Goal: Task Accomplishment & Management: Use online tool/utility

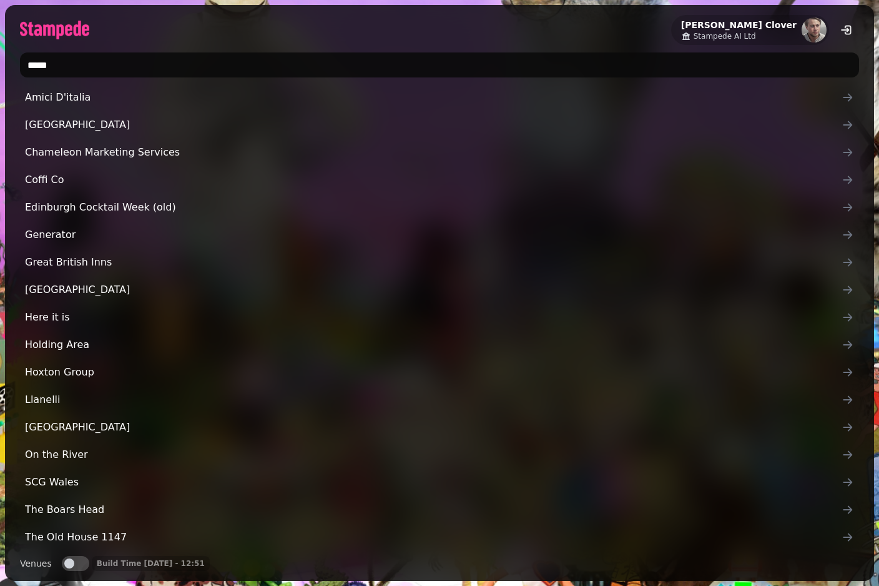
type input "******"
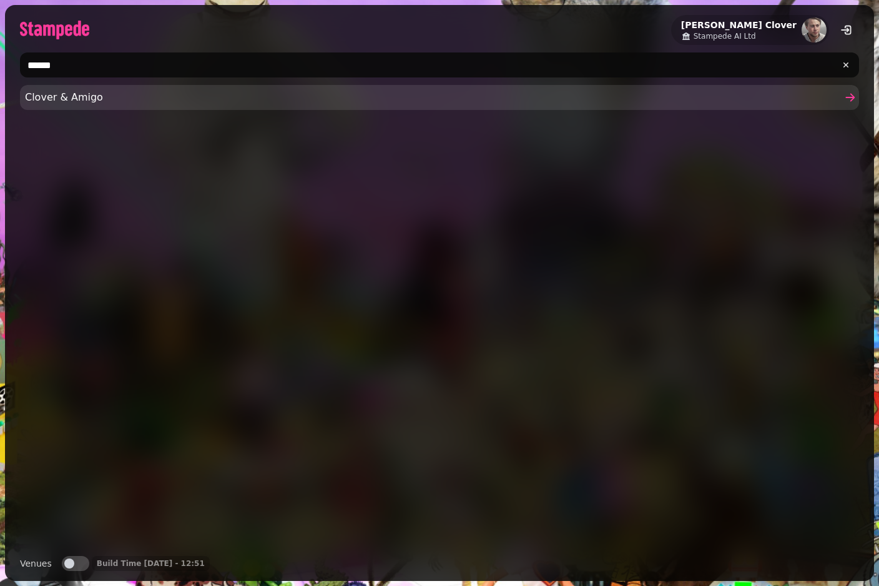
click at [141, 91] on span "Clover & Amigo" at bounding box center [433, 97] width 817 height 15
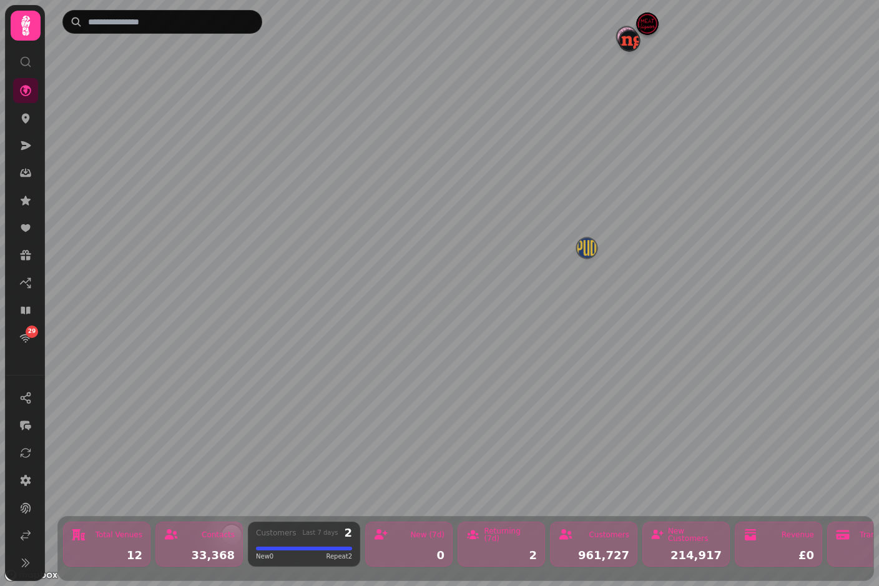
click at [635, 49] on img "Manja" at bounding box center [629, 40] width 19 height 19
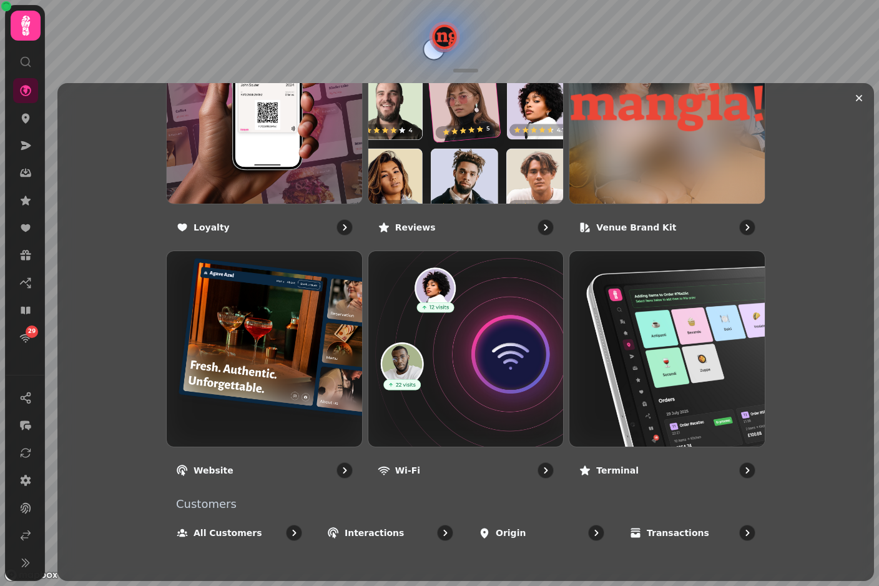
scroll to position [801, 0]
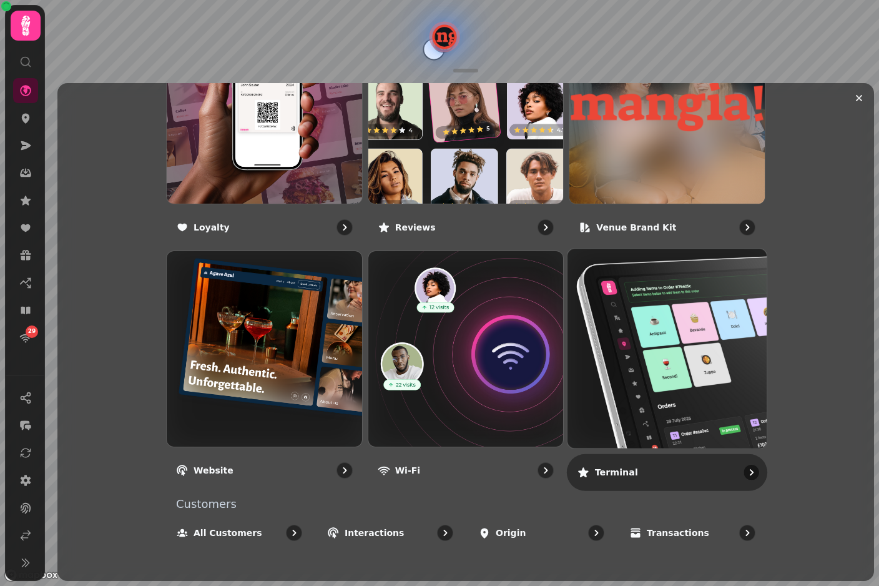
click at [674, 373] on img at bounding box center [667, 348] width 219 height 219
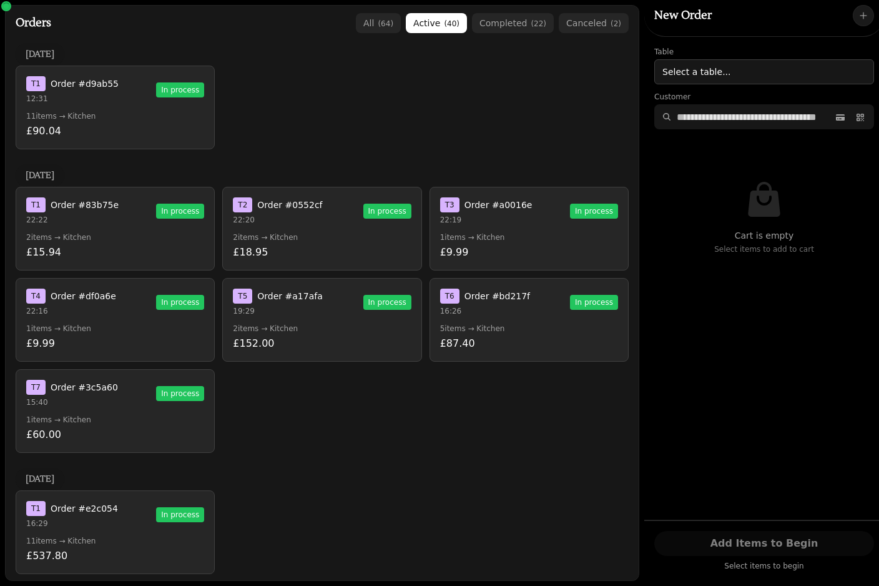
scroll to position [1017, 0]
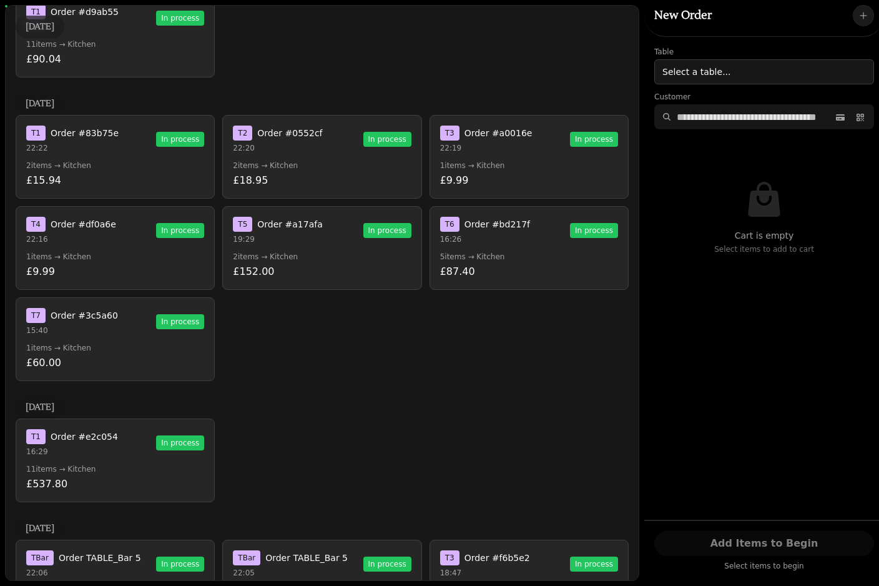
click at [53, 365] on p "£60.00" at bounding box center [115, 362] width 178 height 15
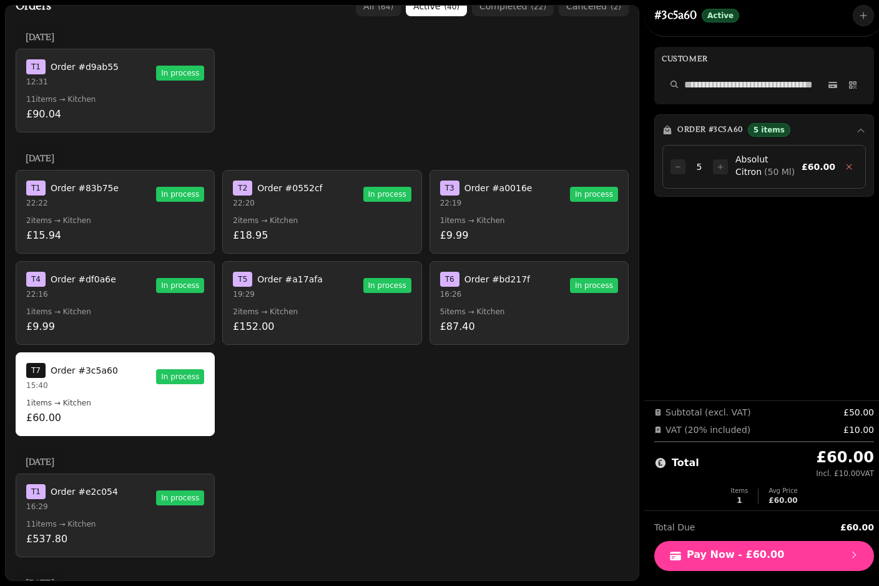
click at [64, 358] on button "T 7 Order #3c5a60 15:40 In process 1 items → Kitchen £60.00" at bounding box center [115, 394] width 199 height 84
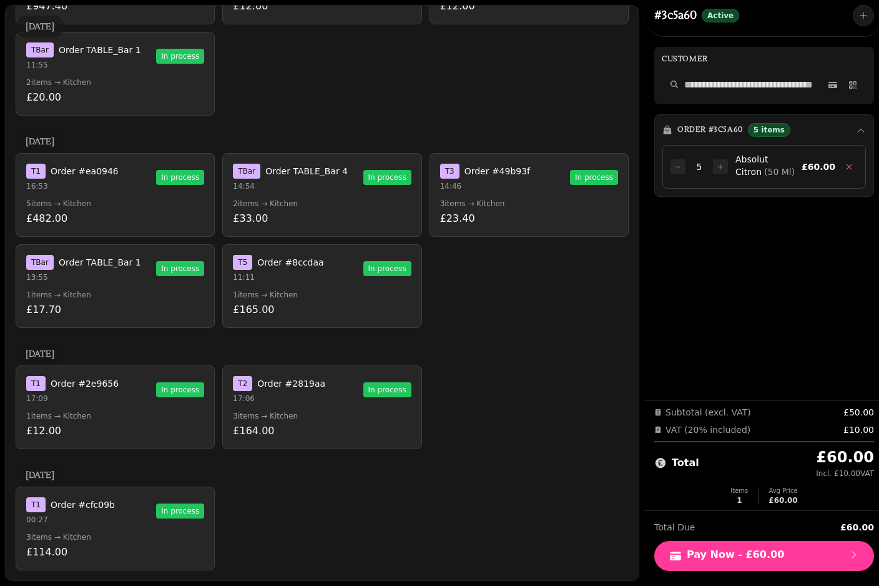
scroll to position [2369, 0]
click at [85, 398] on p "17:09" at bounding box center [72, 398] width 92 height 10
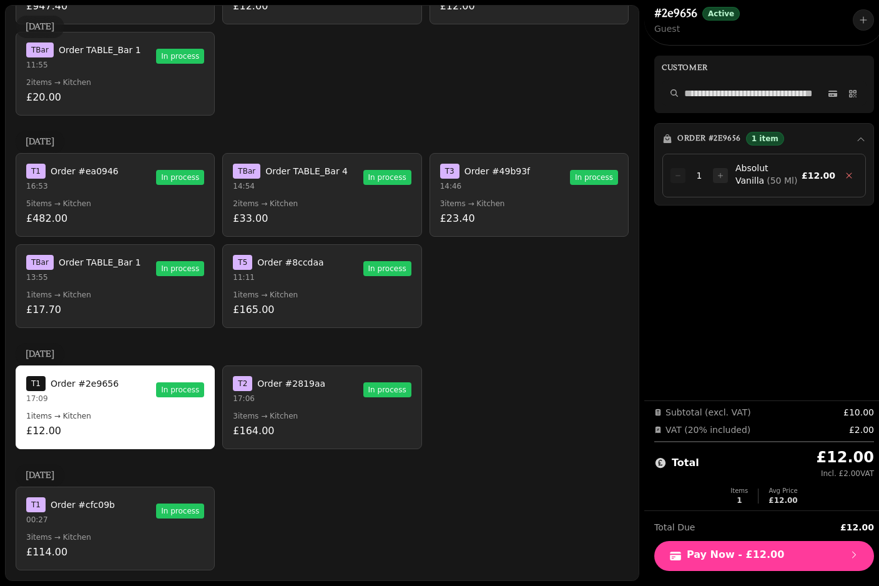
click at [101, 536] on p "3 items → Kitchen" at bounding box center [115, 537] width 178 height 10
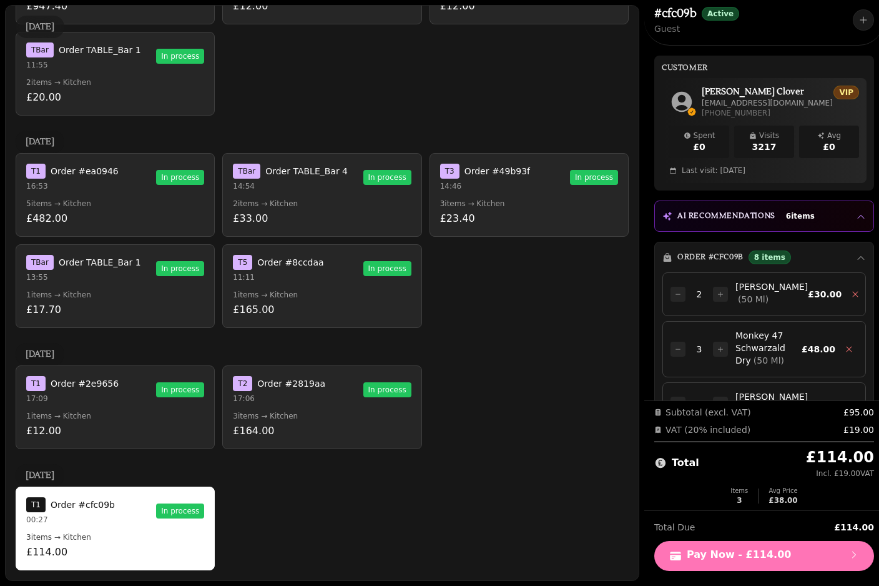
click at [773, 555] on span "Pay Now - £114.00" at bounding box center [765, 556] width 190 height 12
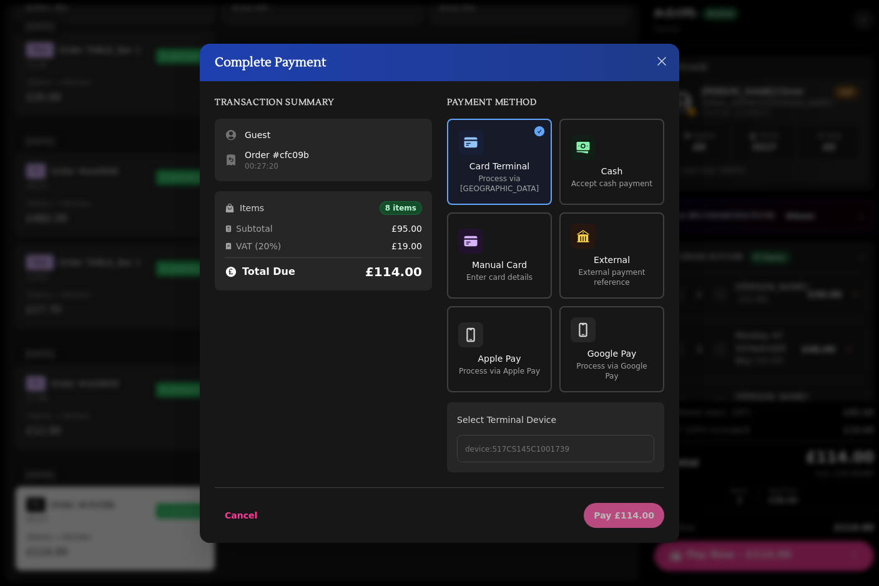
click at [563, 449] on button "device:517CS145C1001739" at bounding box center [555, 448] width 197 height 27
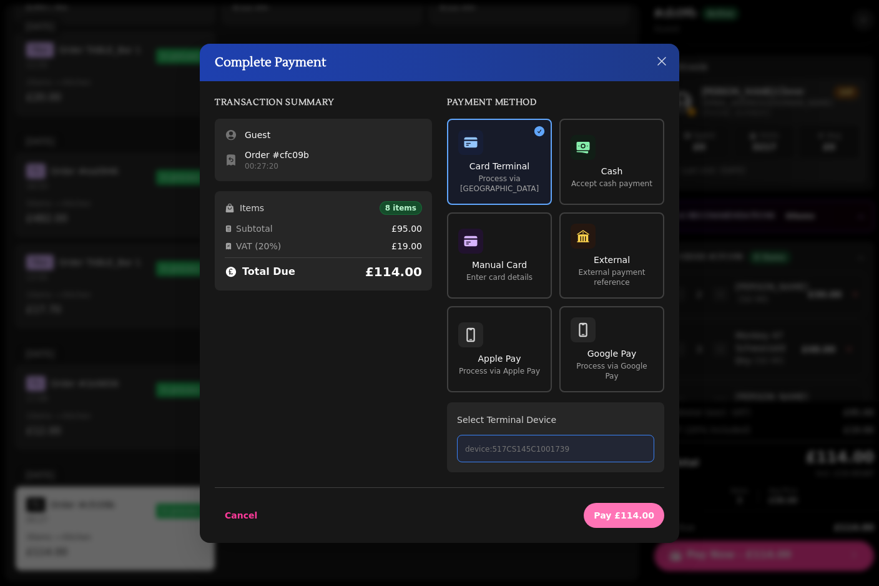
click at [630, 512] on span "Pay £114.00" at bounding box center [624, 515] width 61 height 9
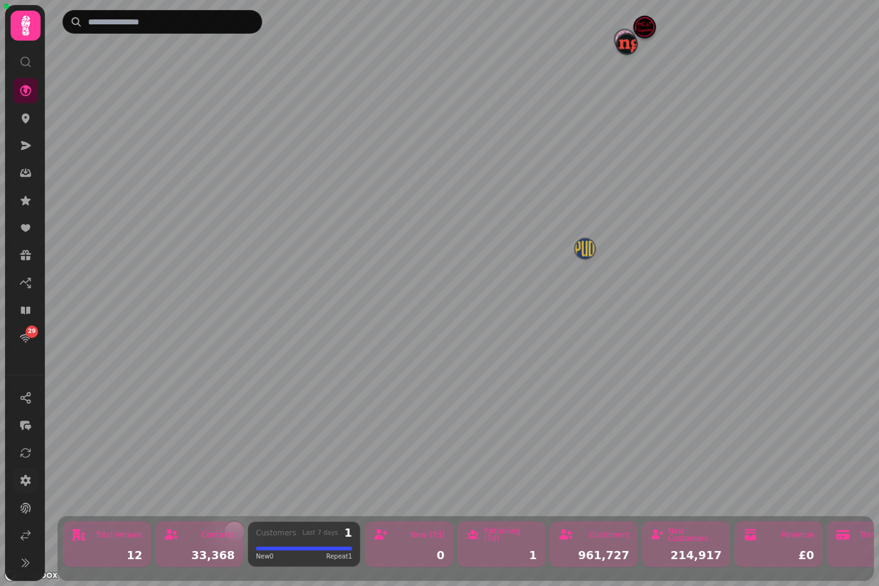
click at [30, 486] on icon at bounding box center [26, 480] width 11 height 11
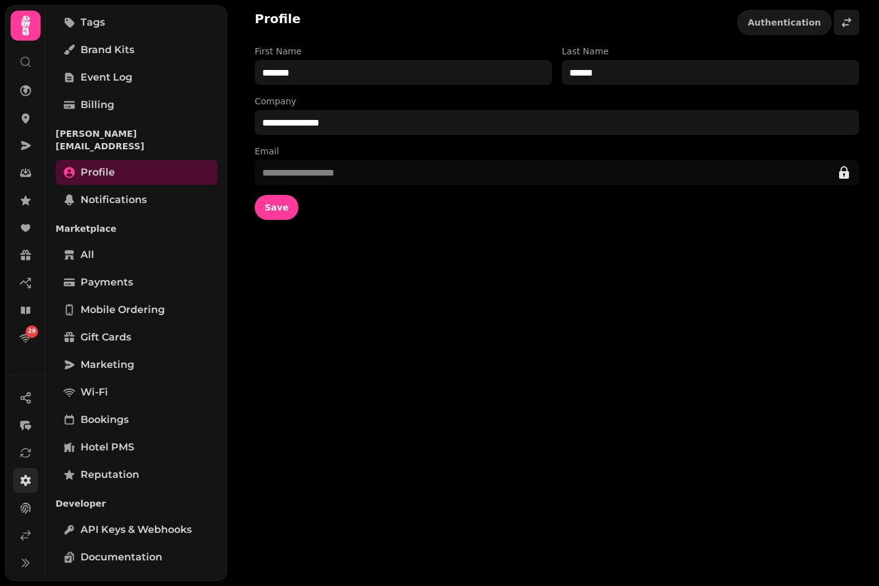
scroll to position [163, 0]
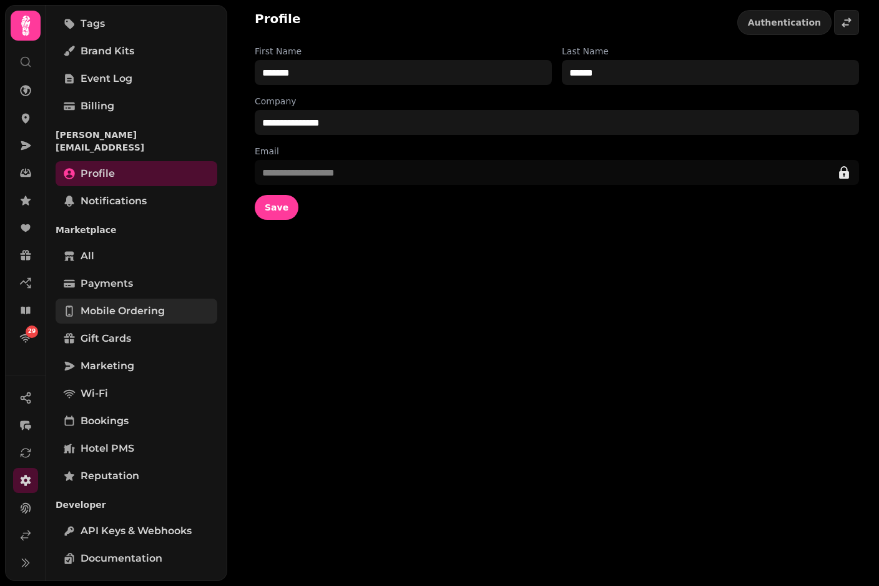
click at [158, 304] on span "Mobile ordering" at bounding box center [123, 311] width 84 height 15
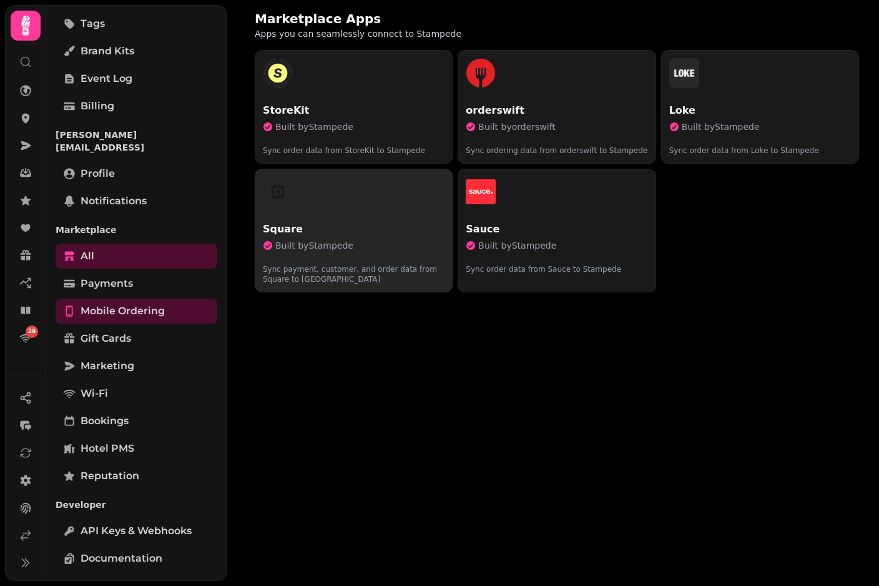
click at [393, 237] on div "Square Built by Stampede Sync payment, customer, and order data from Square to …" at bounding box center [354, 253] width 182 height 62
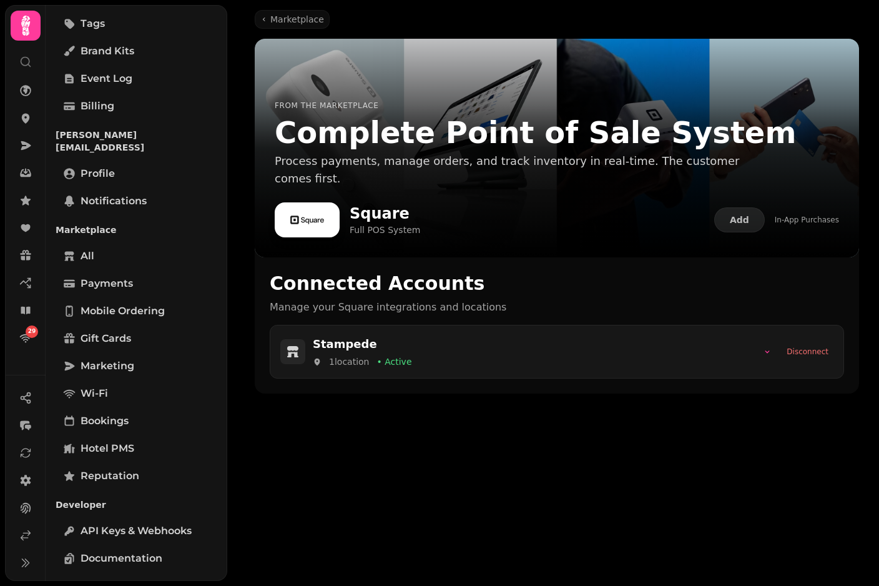
click at [756, 360] on div "Stampede 1 location • Active Disconnect" at bounding box center [556, 351] width 553 height 32
click at [773, 356] on button "button" at bounding box center [767, 352] width 19 height 14
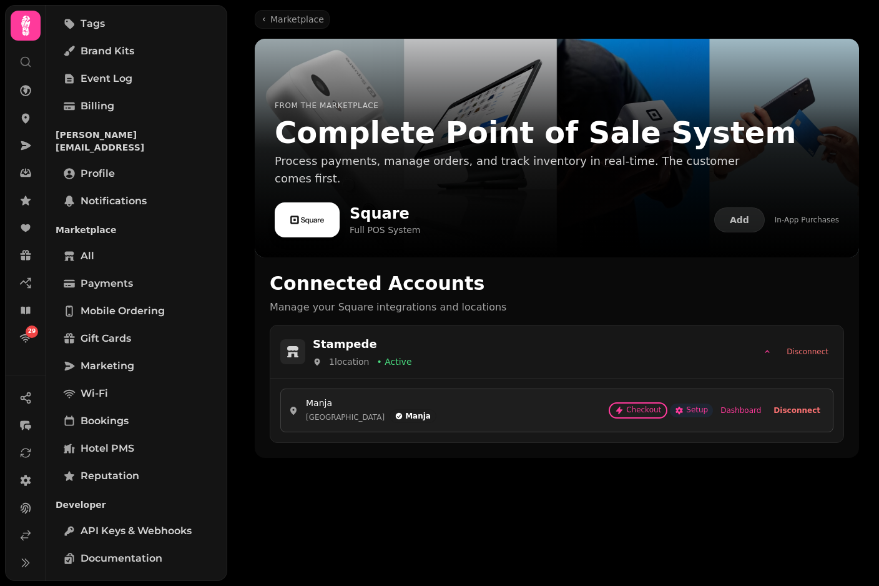
click at [696, 415] on button "Setup" at bounding box center [691, 410] width 43 height 14
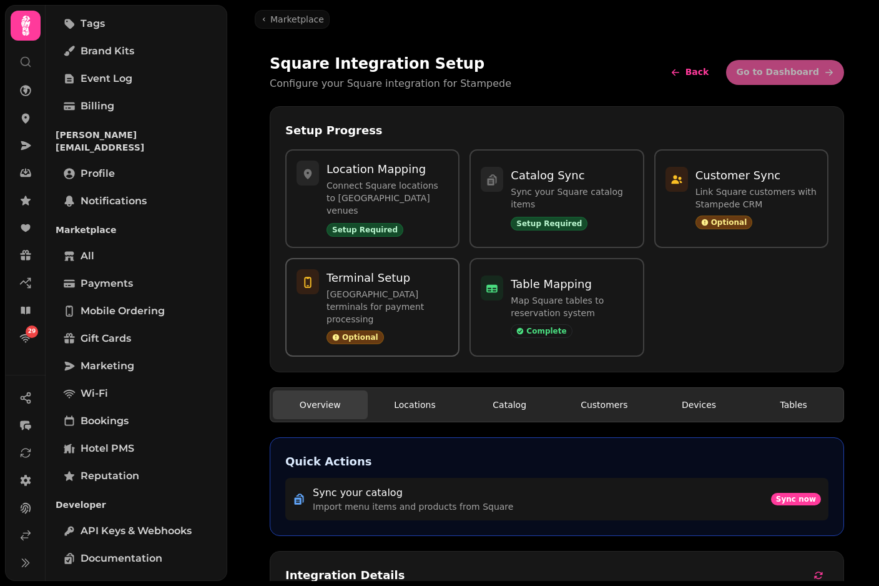
click at [415, 290] on p "Pair Square terminals for payment processing" at bounding box center [388, 306] width 122 height 37
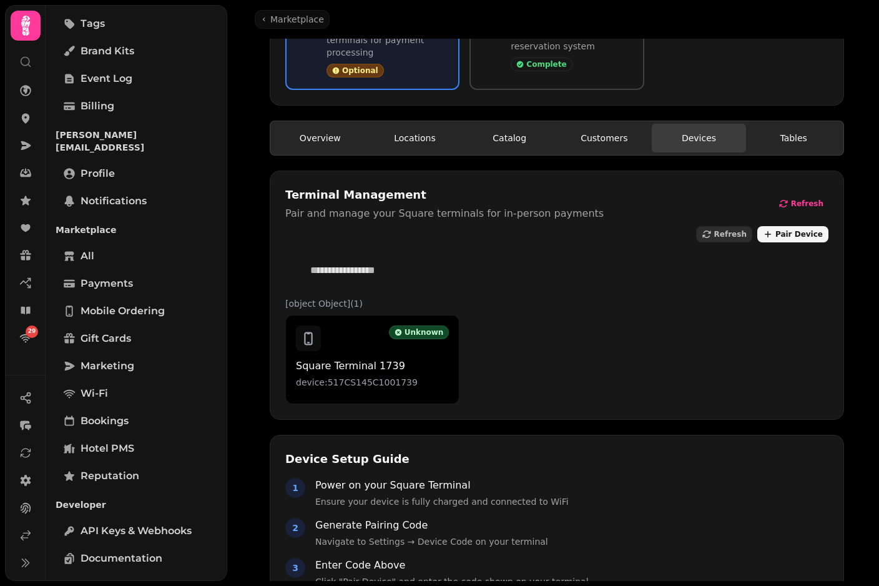
scroll to position [272, 0]
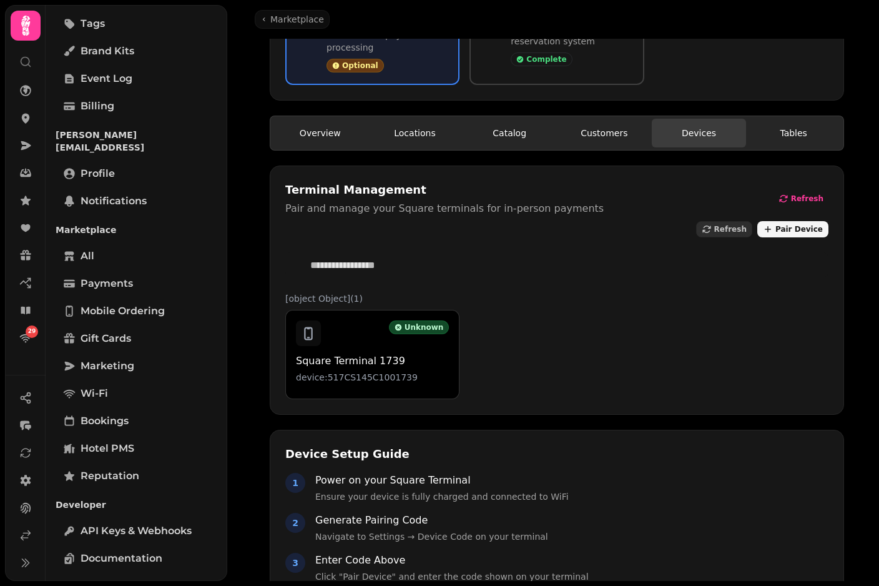
click at [419, 371] on p "device:517CS145C1001739" at bounding box center [372, 377] width 153 height 12
click at [397, 371] on p "device:517CS145C1001739" at bounding box center [372, 377] width 153 height 12
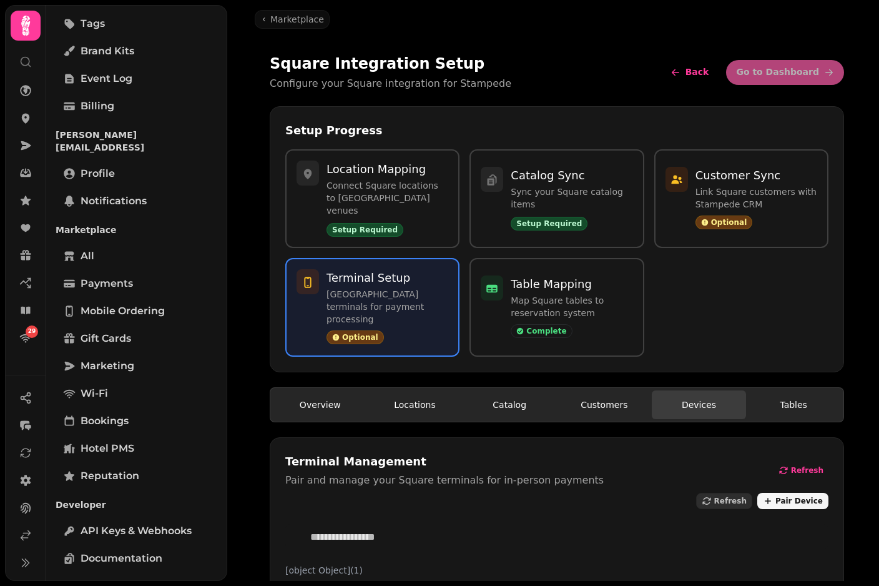
scroll to position [-1, 0]
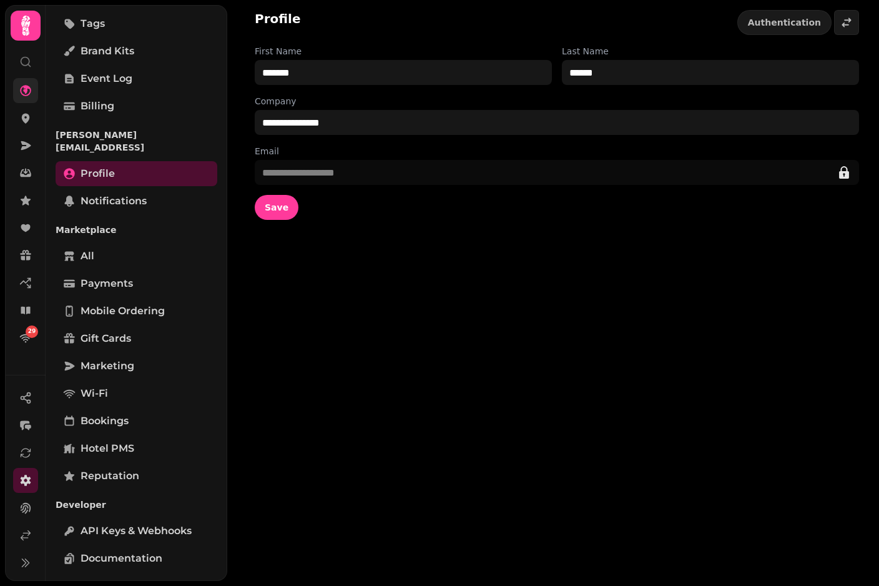
click at [24, 94] on icon at bounding box center [25, 90] width 12 height 12
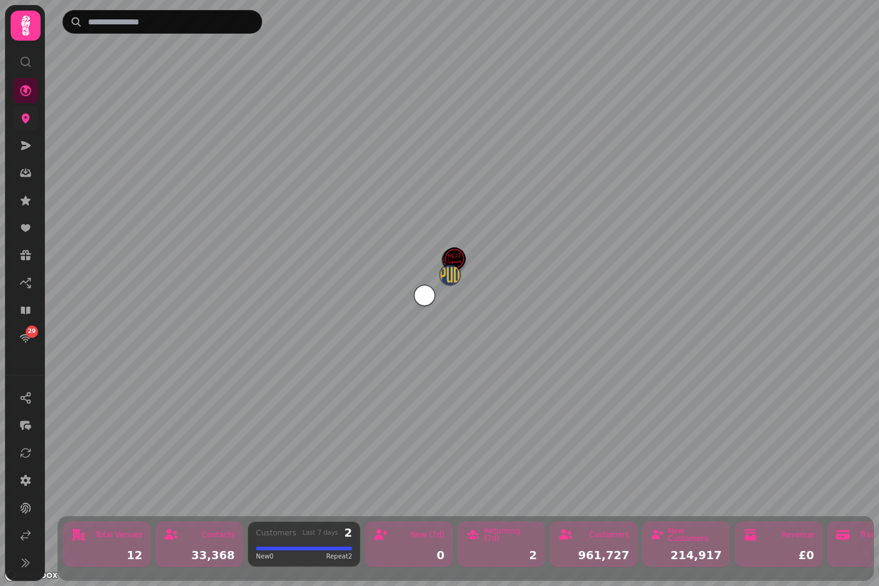
click at [26, 115] on icon at bounding box center [26, 119] width 8 height 10
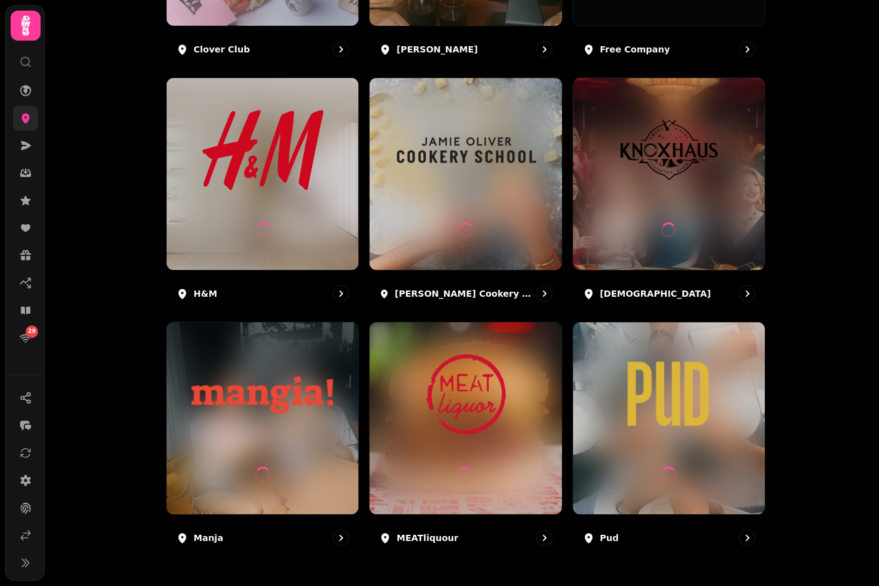
scroll to position [603, 0]
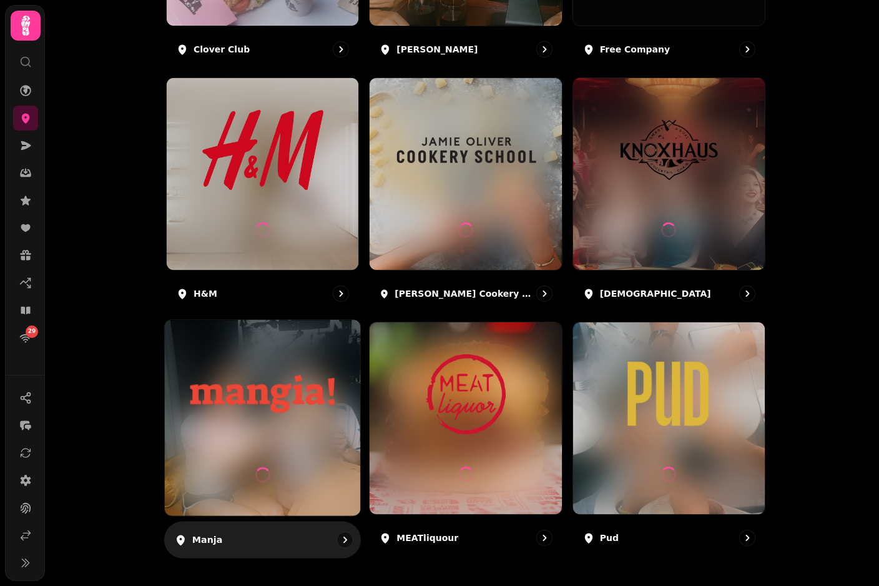
click at [297, 413] on img at bounding box center [262, 394] width 147 height 82
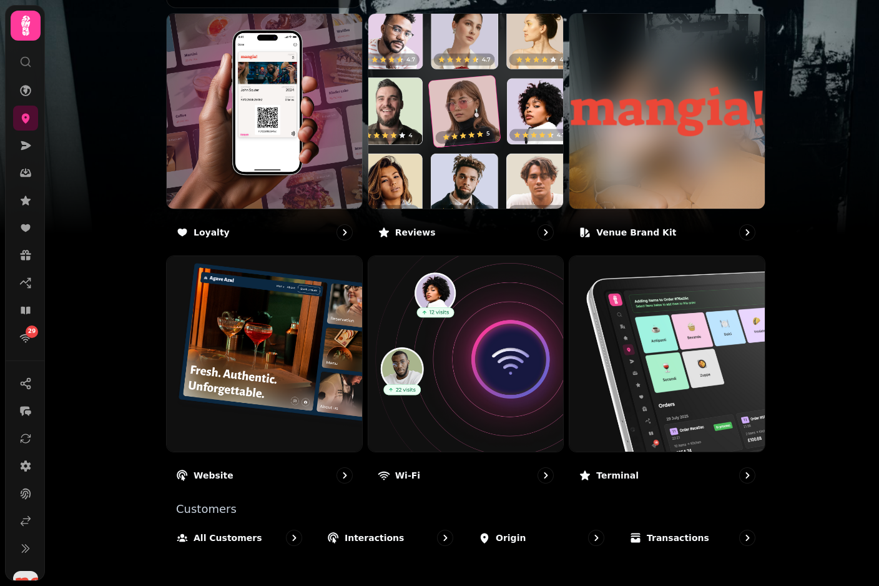
scroll to position [689, 0]
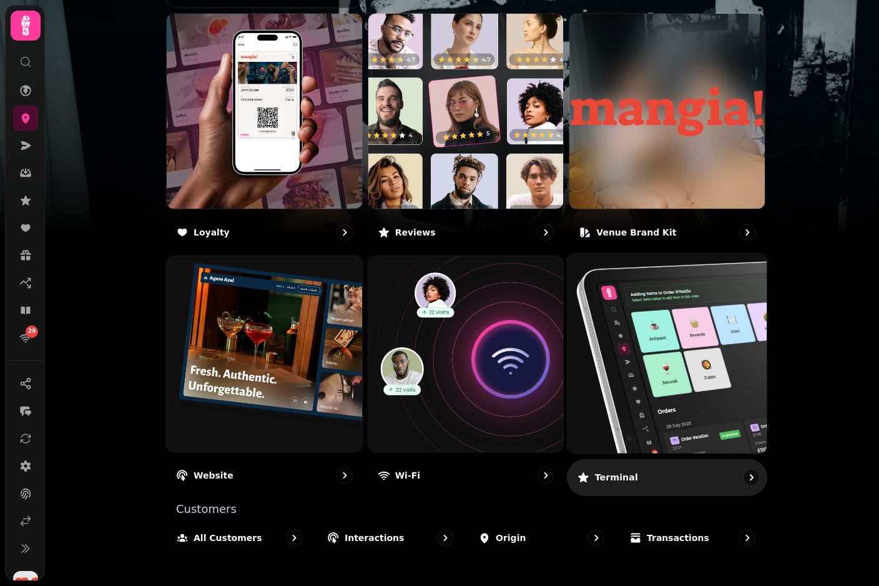
click at [680, 357] on img at bounding box center [667, 353] width 219 height 219
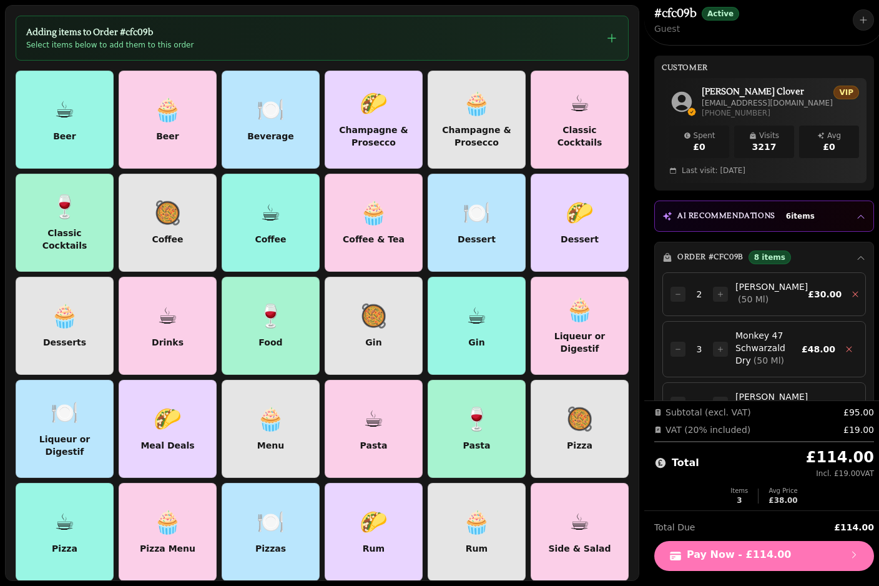
click at [791, 553] on span "Pay Now - £114.00" at bounding box center [765, 556] width 190 height 12
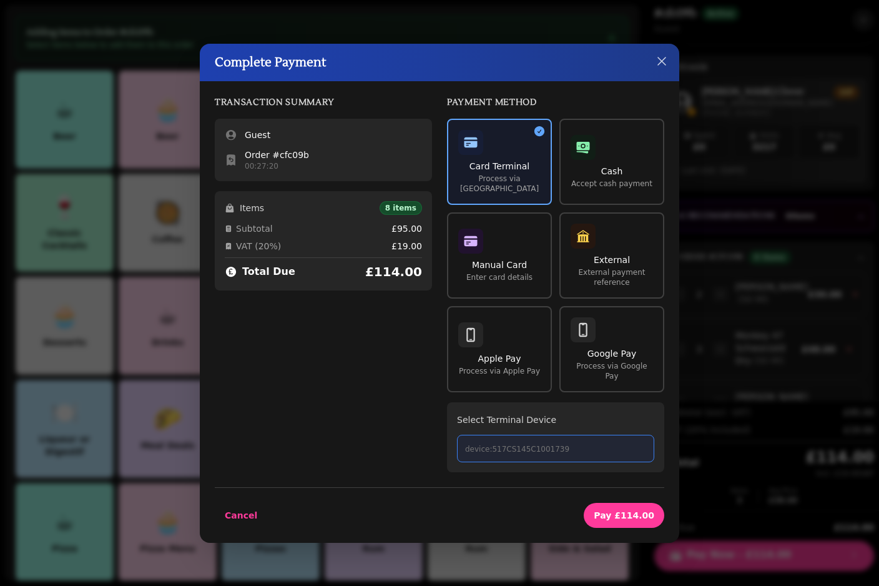
click at [550, 446] on p "device:517CS145C1001739" at bounding box center [555, 449] width 181 height 10
click at [636, 503] on button "Pay £114.00" at bounding box center [624, 515] width 81 height 25
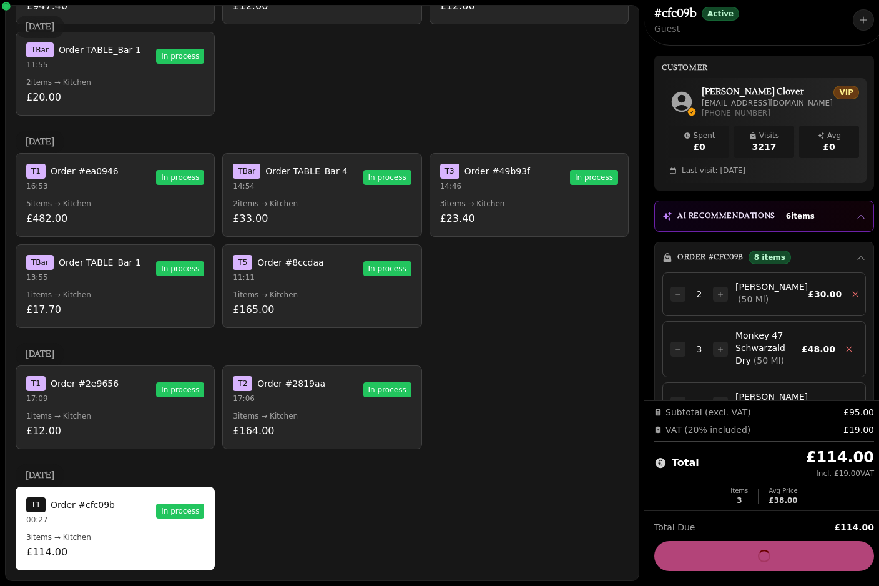
scroll to position [2369, 0]
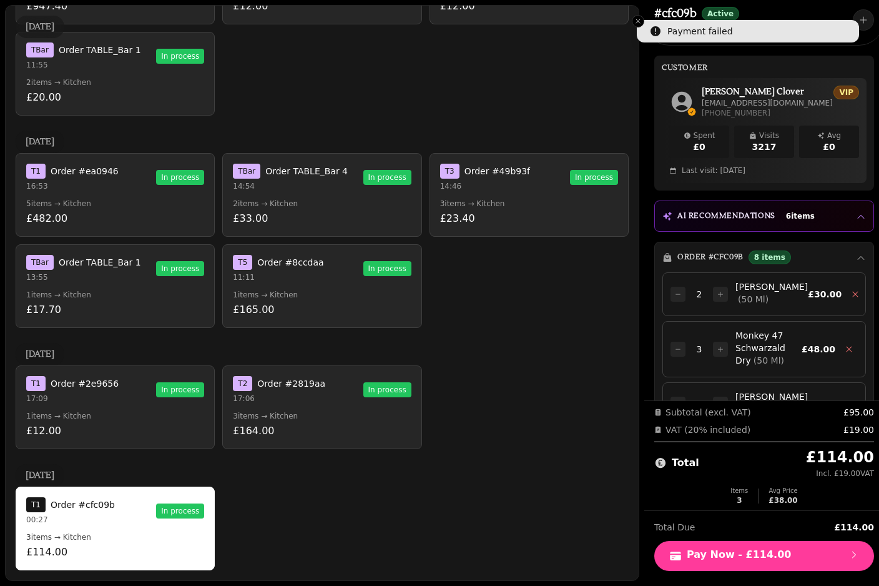
click at [327, 404] on button "T 2 Order #2819aa 17:06 In process 3 items → Kitchen £164.00" at bounding box center [321, 407] width 199 height 84
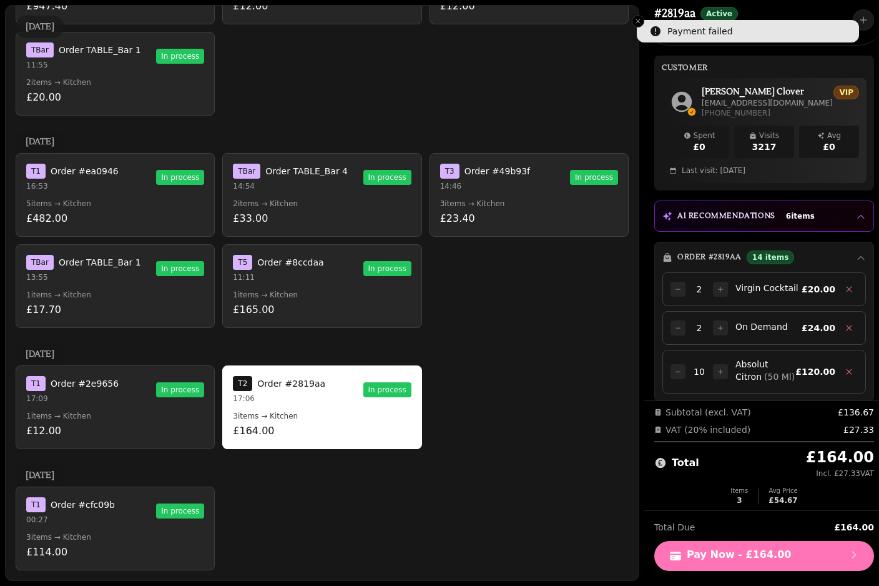
click at [773, 550] on span "Pay Now - £164.00" at bounding box center [765, 556] width 190 height 12
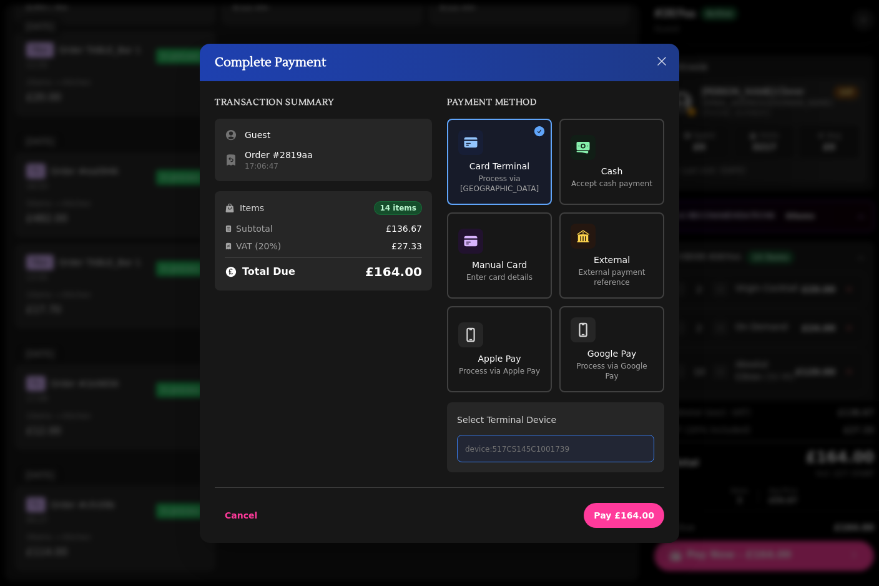
click at [584, 444] on p "device:517CS145C1001739" at bounding box center [555, 449] width 181 height 10
click at [632, 514] on span "Pay £164.00" at bounding box center [624, 515] width 61 height 9
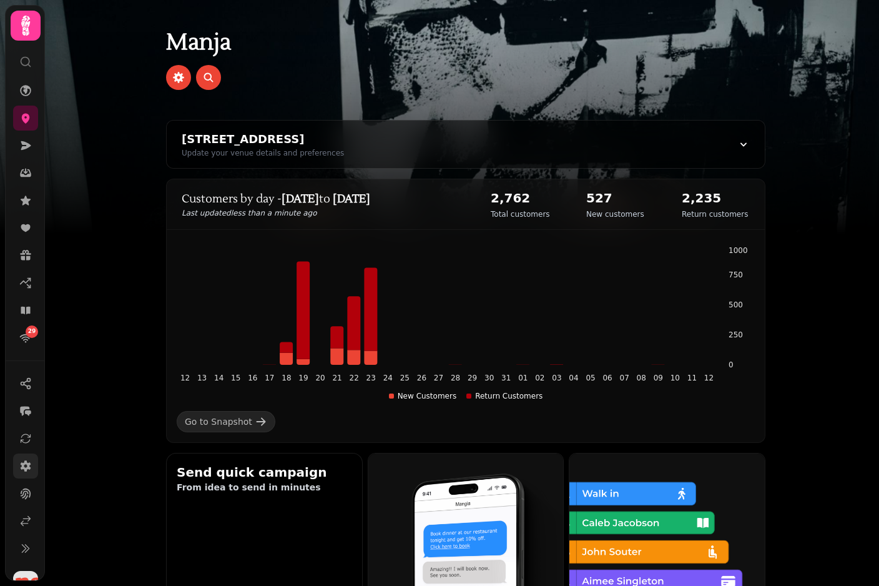
click at [28, 463] on icon at bounding box center [25, 466] width 12 height 12
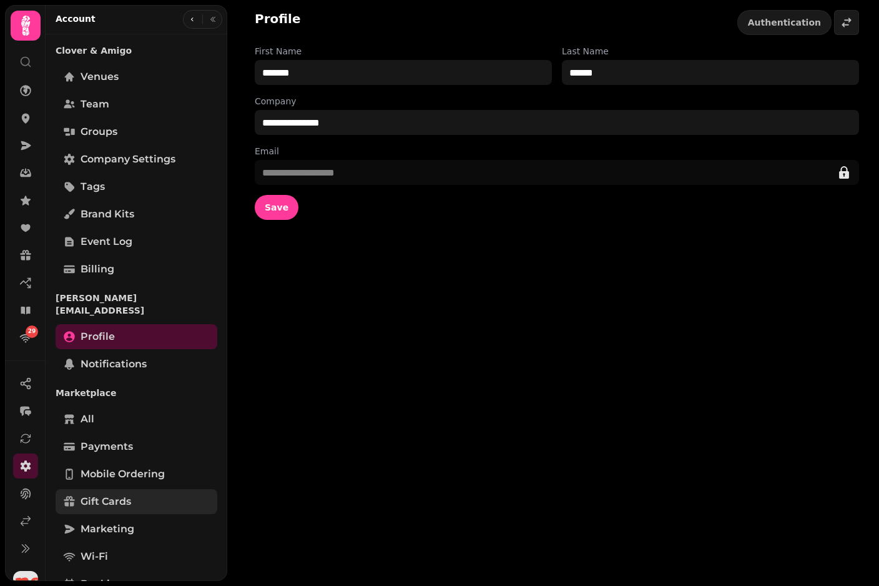
click at [146, 489] on link "Gift cards" at bounding box center [137, 501] width 162 height 25
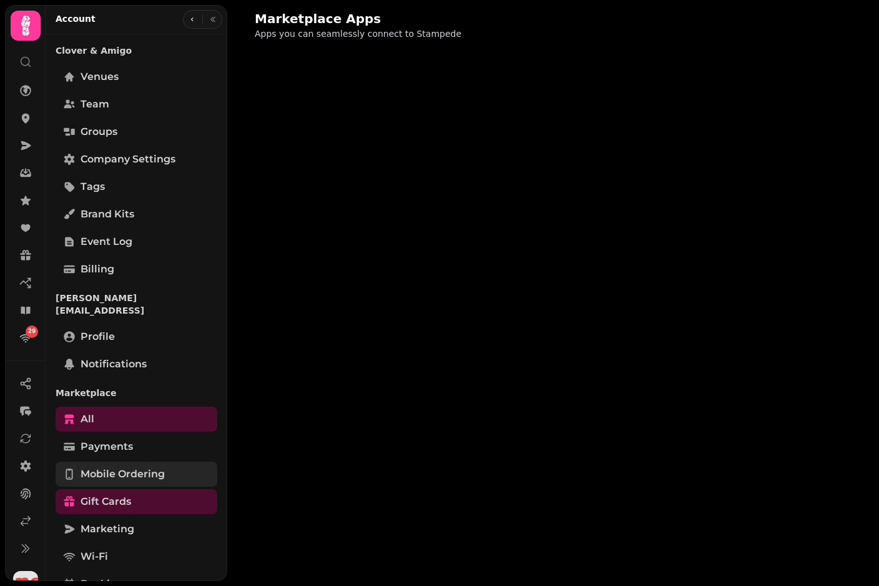
click at [158, 467] on span "Mobile ordering" at bounding box center [123, 474] width 84 height 15
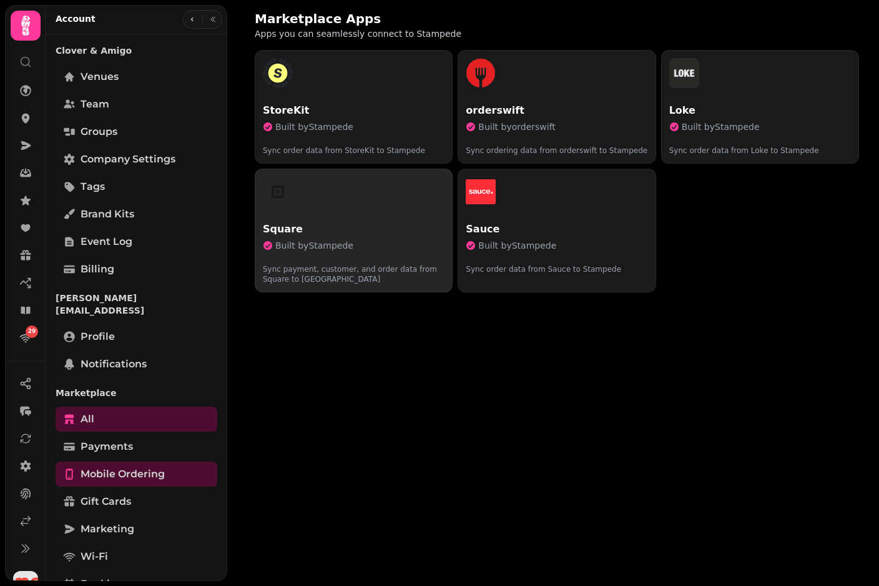
click at [368, 239] on div "Square Built by Stampede Sync payment, customer, and order data from Square to …" at bounding box center [354, 253] width 182 height 62
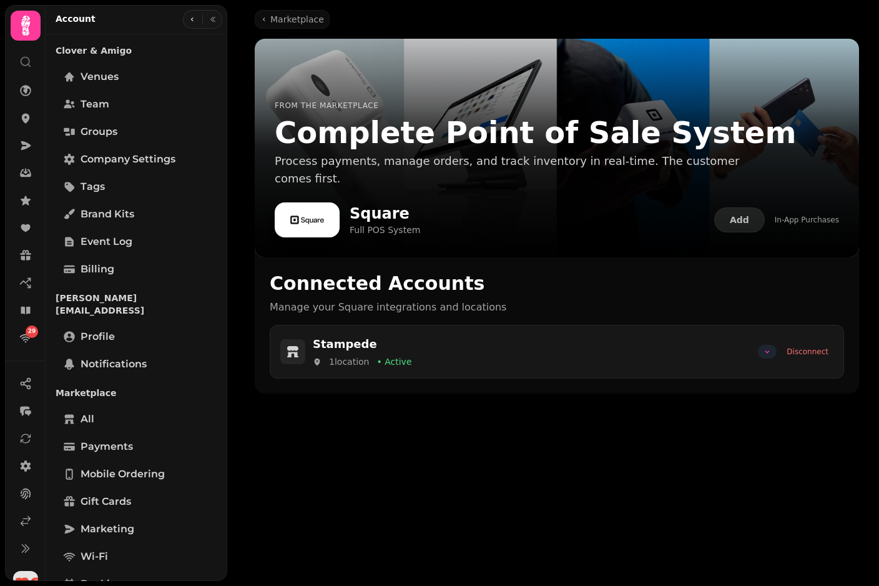
click at [768, 350] on icon "button" at bounding box center [767, 351] width 9 height 9
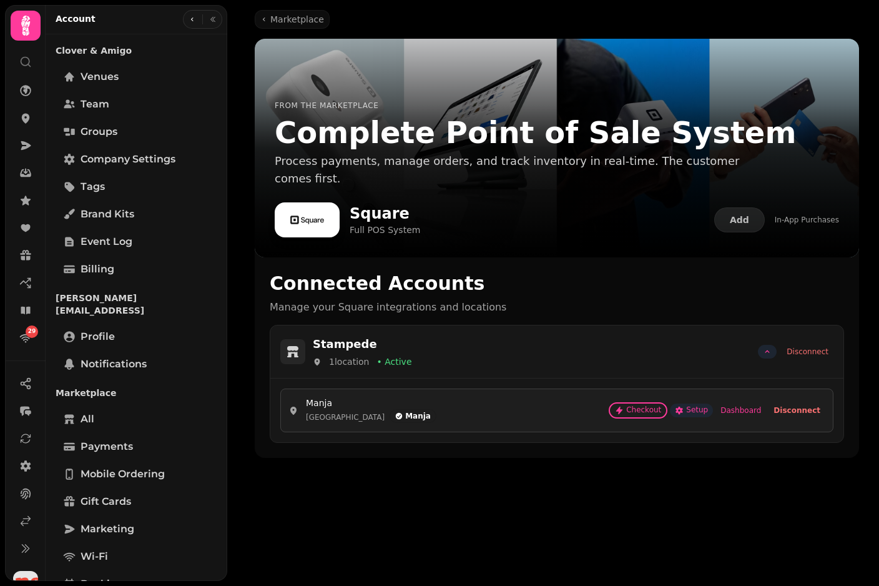
click at [700, 413] on span "Setup" at bounding box center [691, 410] width 33 height 9
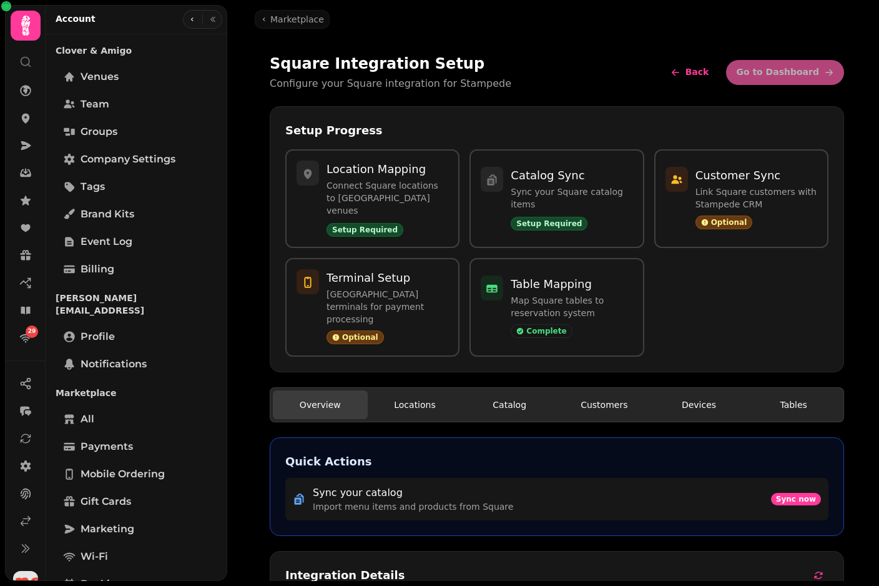
click at [699, 390] on button "Devices" at bounding box center [699, 404] width 95 height 29
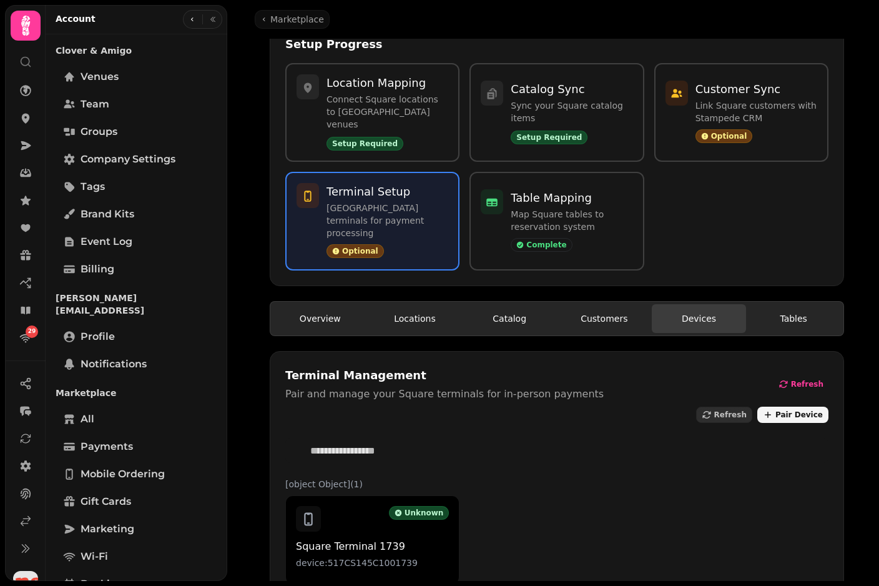
scroll to position [94, 0]
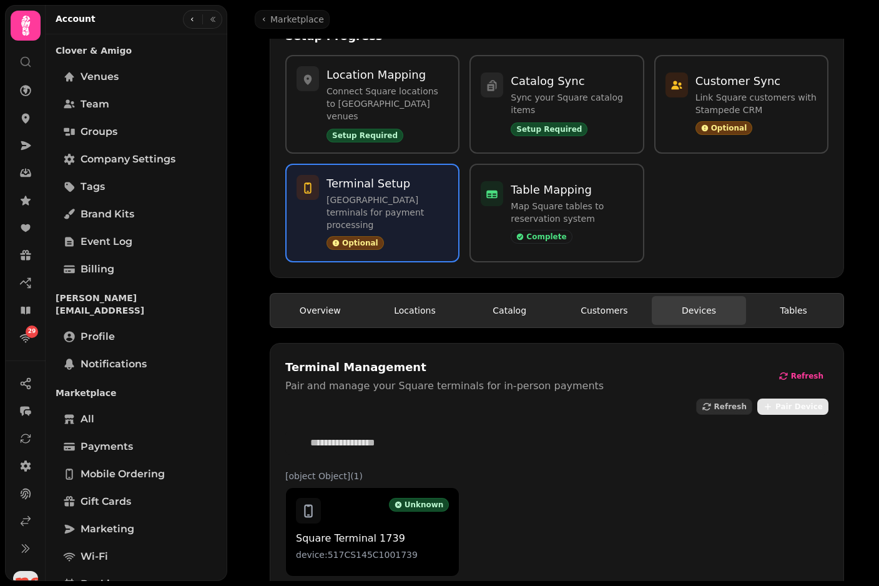
click at [804, 403] on span "Pair Device" at bounding box center [799, 406] width 47 height 7
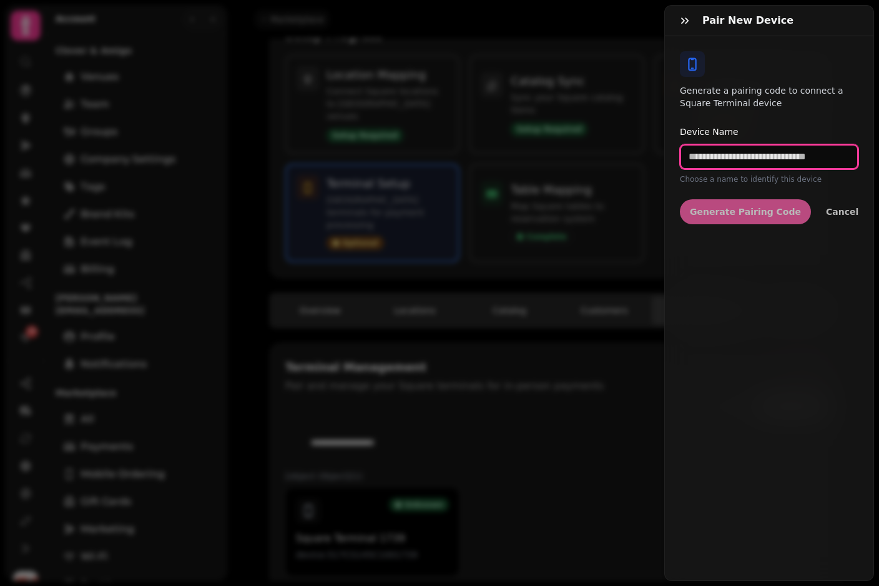
click at [751, 167] on input "text" at bounding box center [769, 156] width 179 height 25
type input "***"
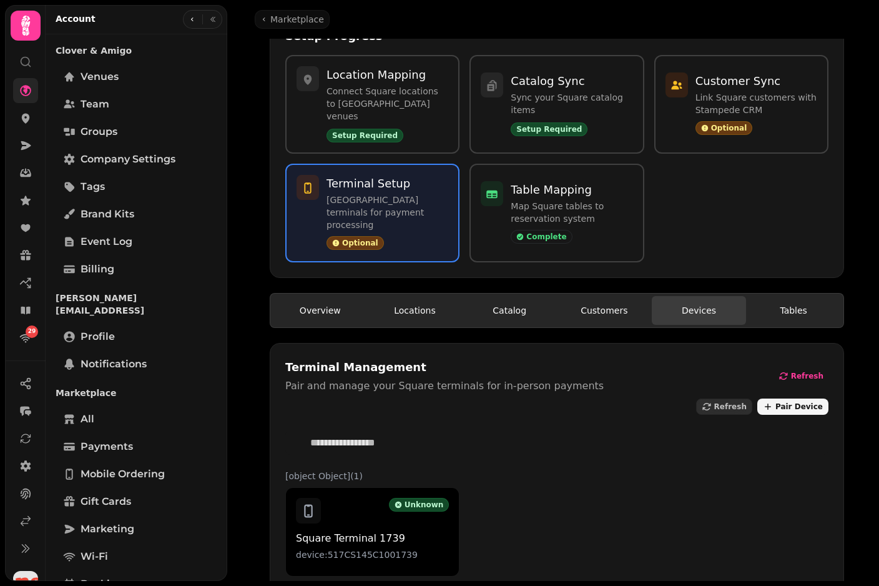
click at [24, 95] on icon at bounding box center [25, 90] width 11 height 11
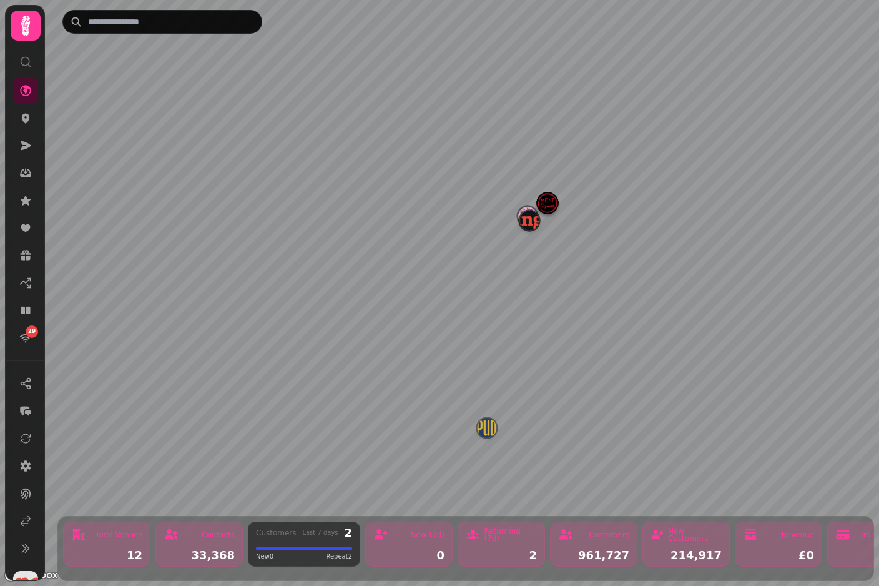
click at [533, 226] on img "Manja" at bounding box center [529, 219] width 19 height 19
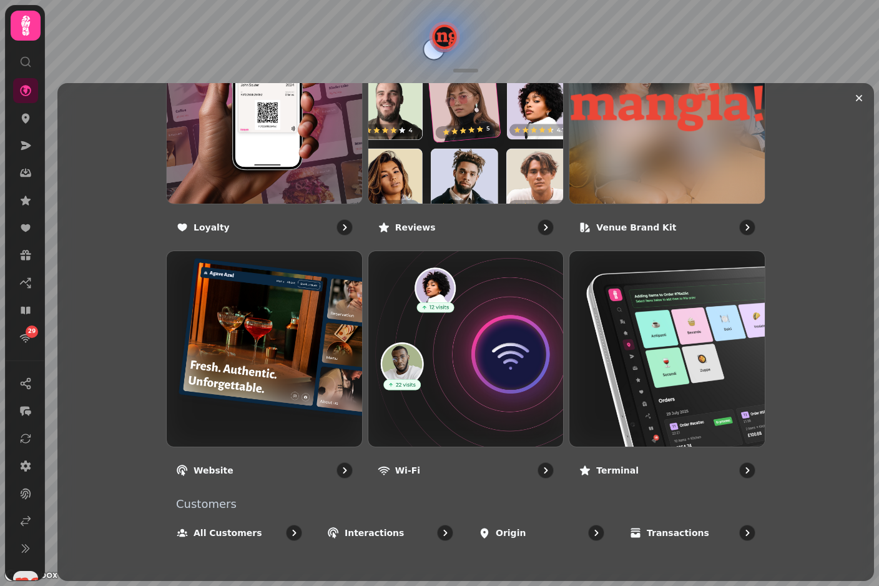
scroll to position [801, 0]
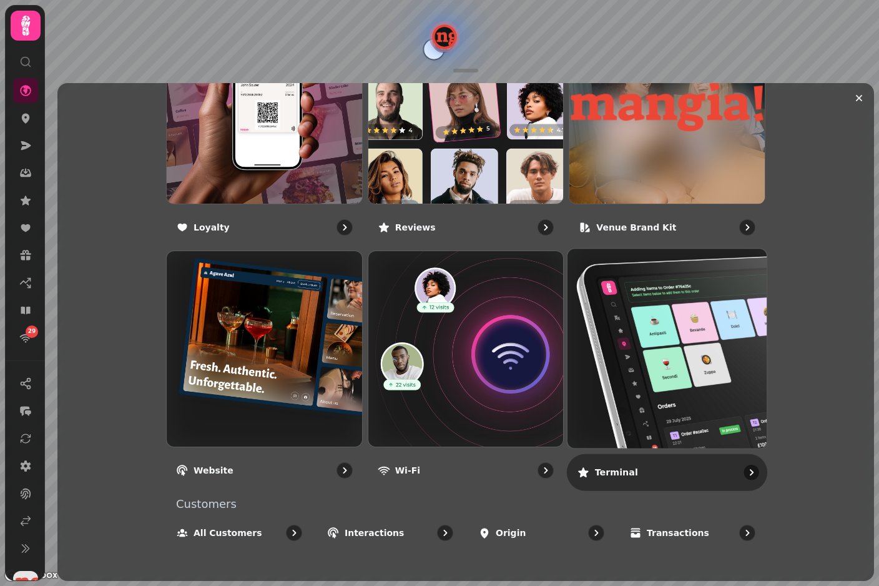
click at [665, 334] on img at bounding box center [667, 348] width 219 height 219
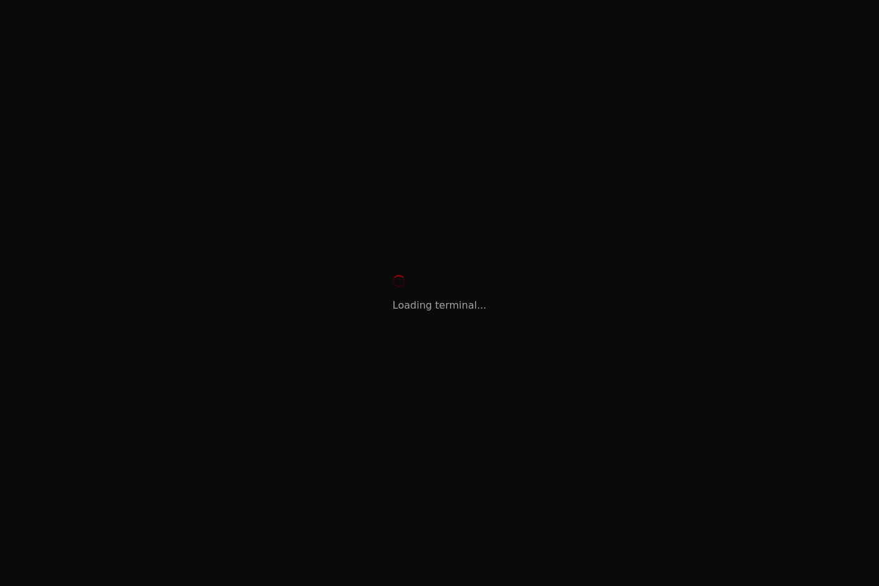
click at [675, 360] on div "Loading terminal..." at bounding box center [439, 293] width 879 height 586
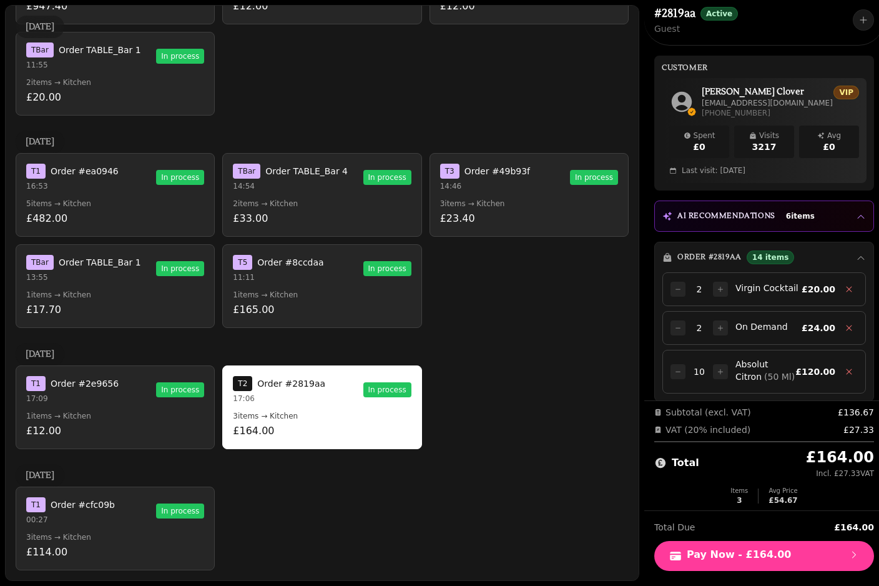
scroll to position [2369, 0]
click at [151, 532] on p "3 items → Kitchen" at bounding box center [115, 537] width 178 height 10
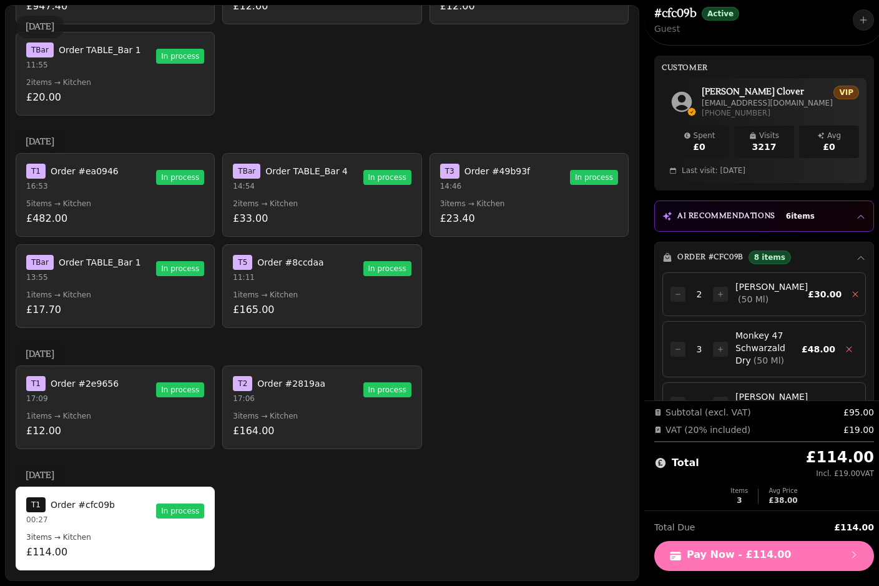
click at [736, 558] on span "Pay Now - £114.00" at bounding box center [765, 556] width 190 height 12
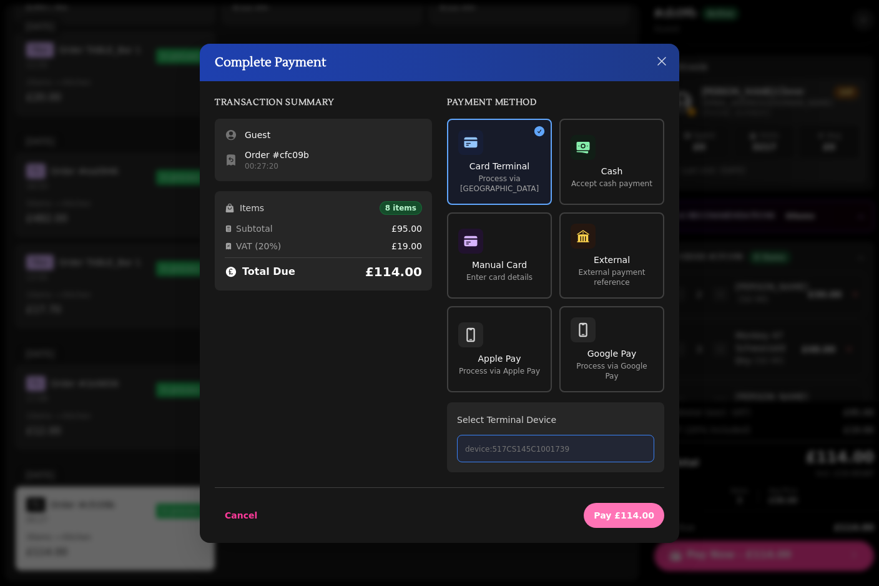
click at [628, 519] on button "Pay £114.00" at bounding box center [624, 515] width 81 height 25
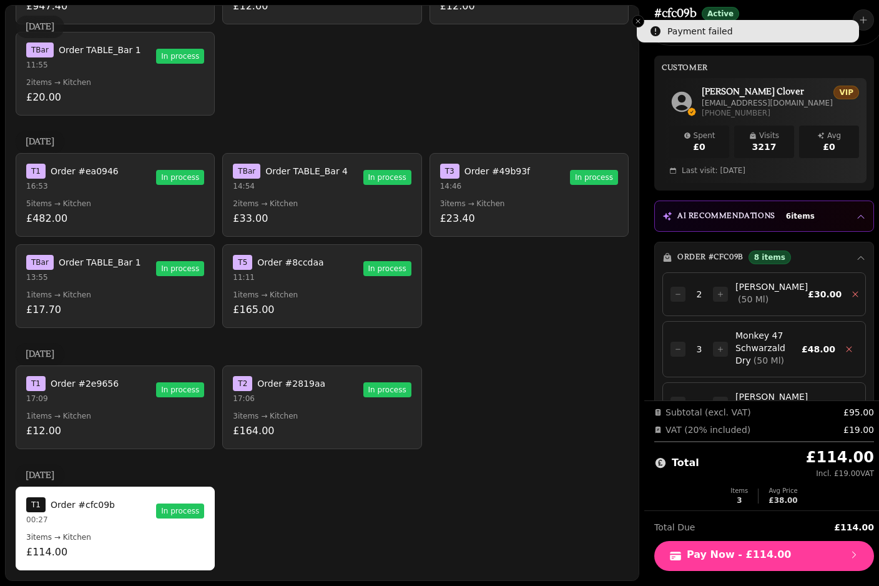
click at [297, 398] on p "17:06" at bounding box center [279, 398] width 92 height 10
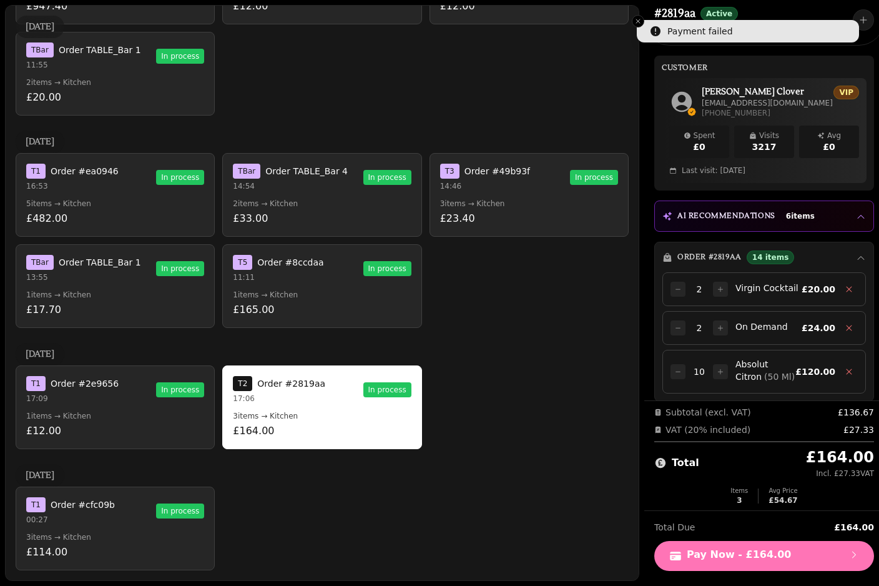
click at [765, 556] on span "Pay Now - £164.00" at bounding box center [765, 556] width 190 height 12
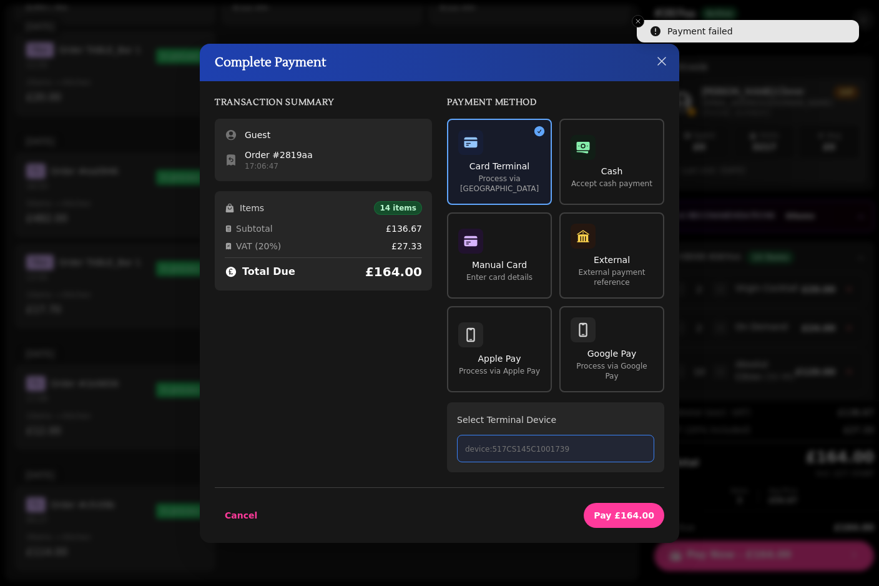
click at [588, 444] on p "device:517CS145C1001739" at bounding box center [555, 449] width 181 height 10
click at [623, 511] on span "Pay £164.00" at bounding box center [624, 515] width 61 height 9
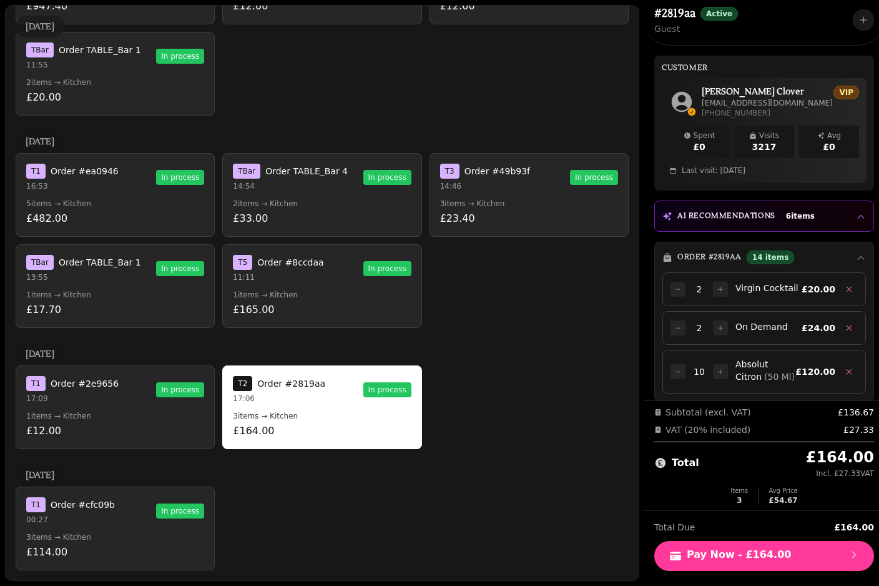
click at [143, 290] on p "1 items → Kitchen" at bounding box center [115, 295] width 178 height 10
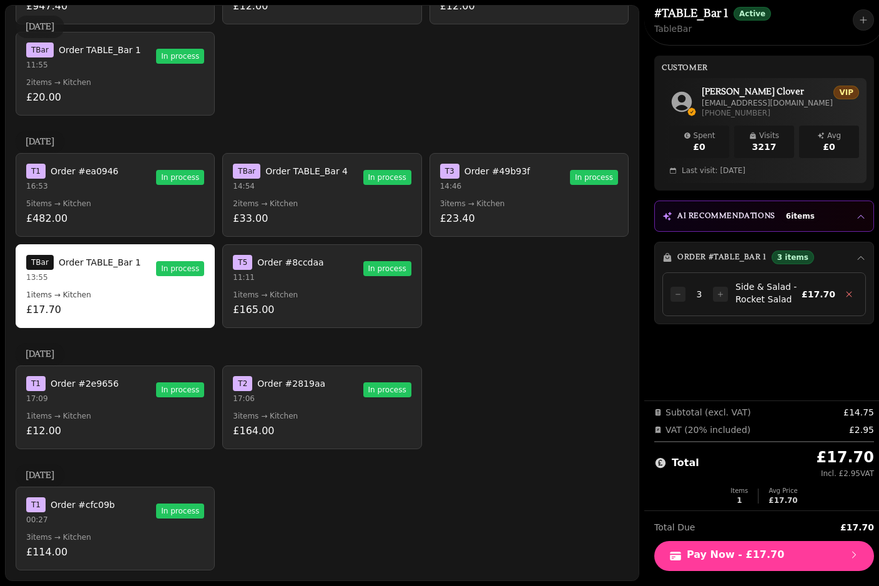
click at [149, 424] on p "£12.00" at bounding box center [115, 430] width 178 height 15
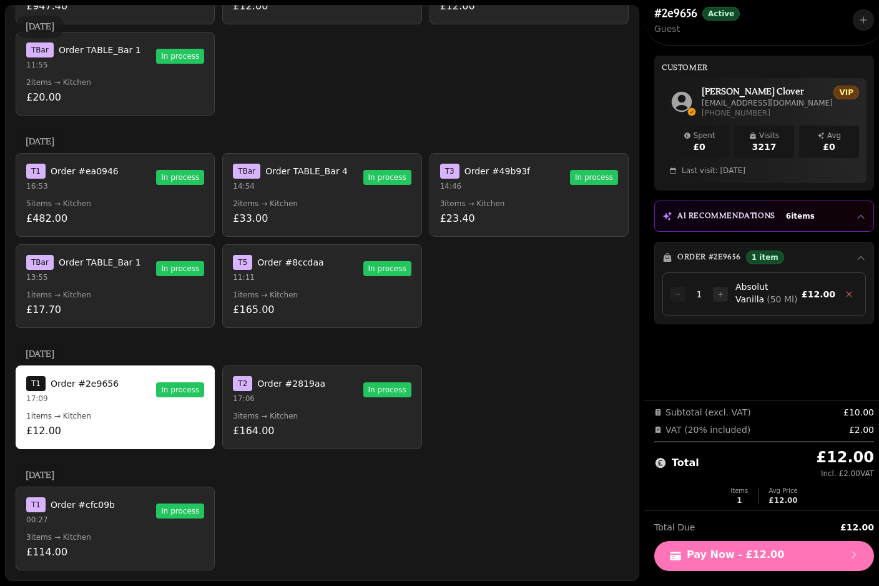
click at [762, 547] on button "Pay Now - £12.00" at bounding box center [765, 556] width 220 height 30
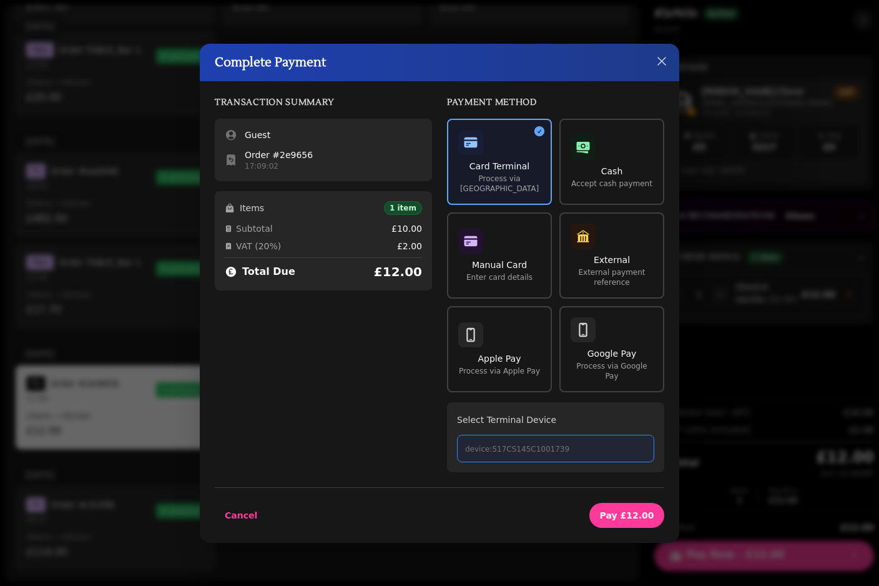
click at [555, 444] on p "device:517CS145C1001739" at bounding box center [555, 449] width 181 height 10
click at [516, 226] on button "Manual Card Enter card details" at bounding box center [499, 255] width 105 height 86
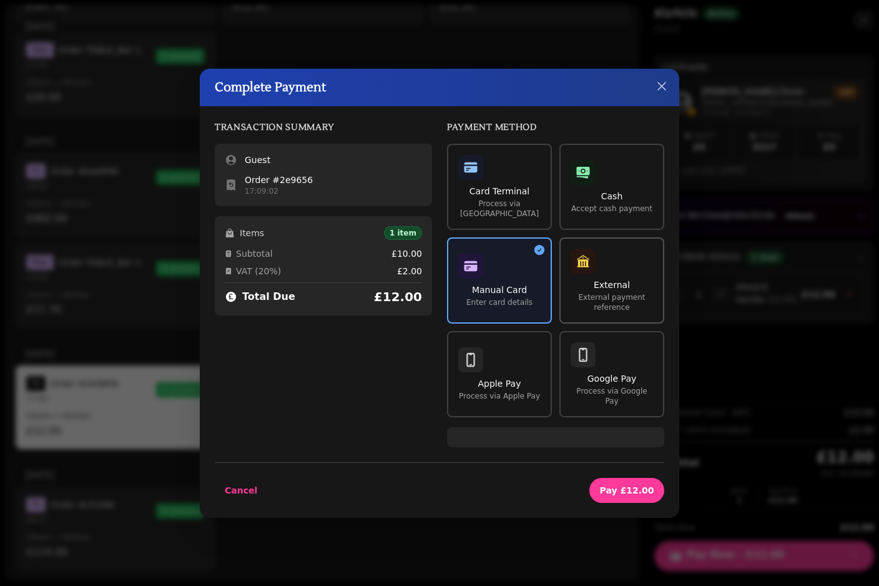
click at [617, 272] on button "External External payment reference" at bounding box center [612, 280] width 105 height 86
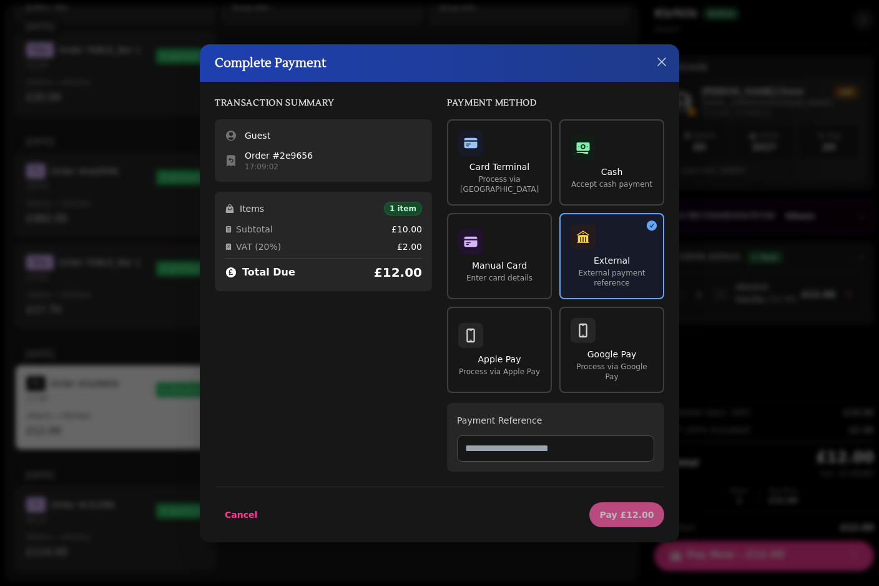
click at [617, 184] on p "Accept cash payment" at bounding box center [612, 184] width 82 height 10
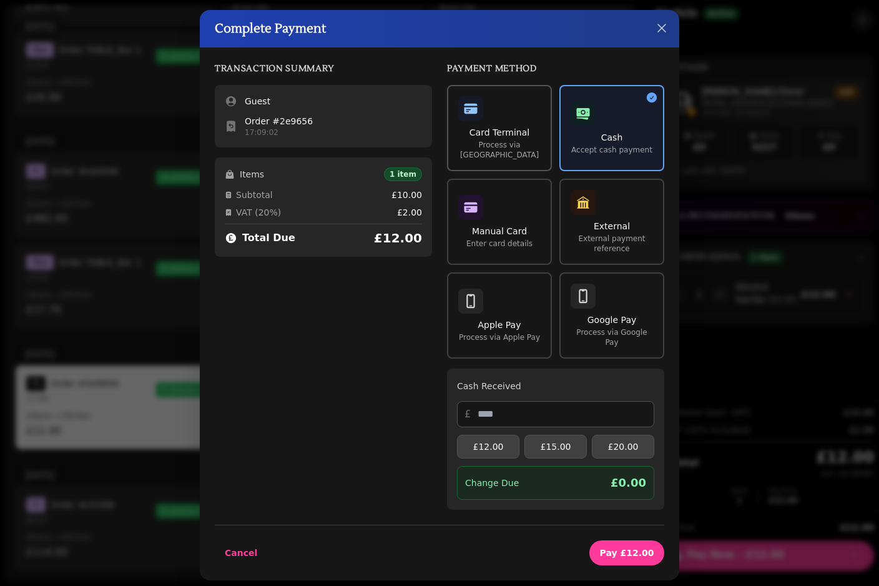
click at [493, 158] on p "Process via Square Terminal" at bounding box center [499, 150] width 82 height 20
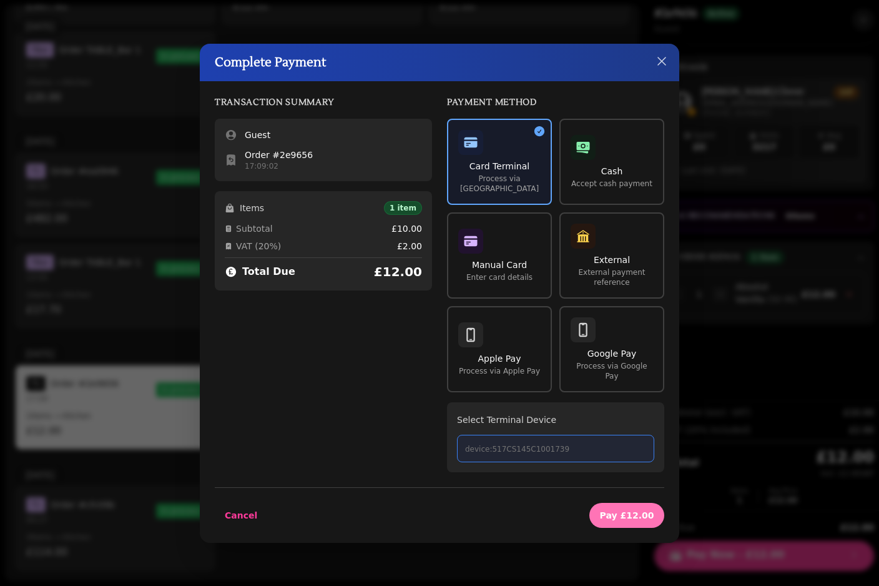
click at [625, 511] on span "Pay £12.00" at bounding box center [627, 515] width 55 height 9
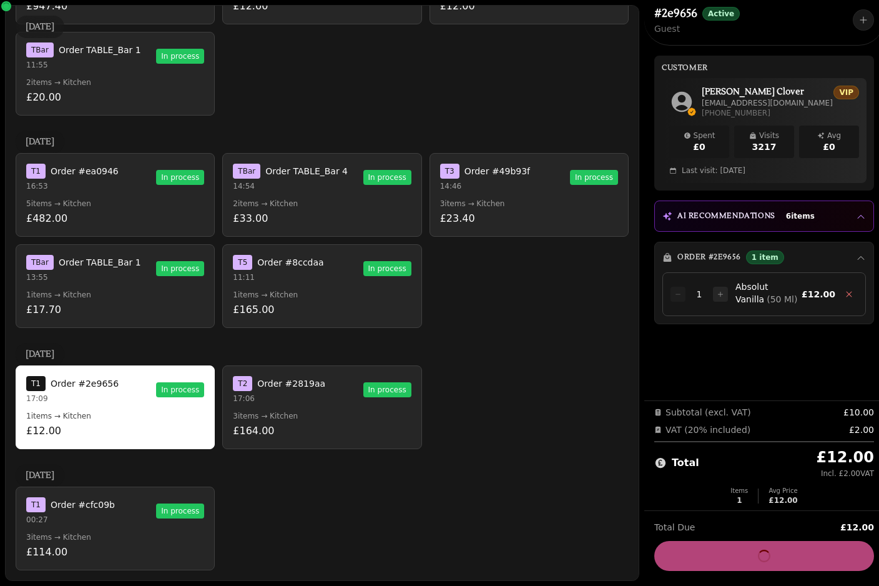
click at [312, 279] on p "11:11" at bounding box center [278, 277] width 91 height 10
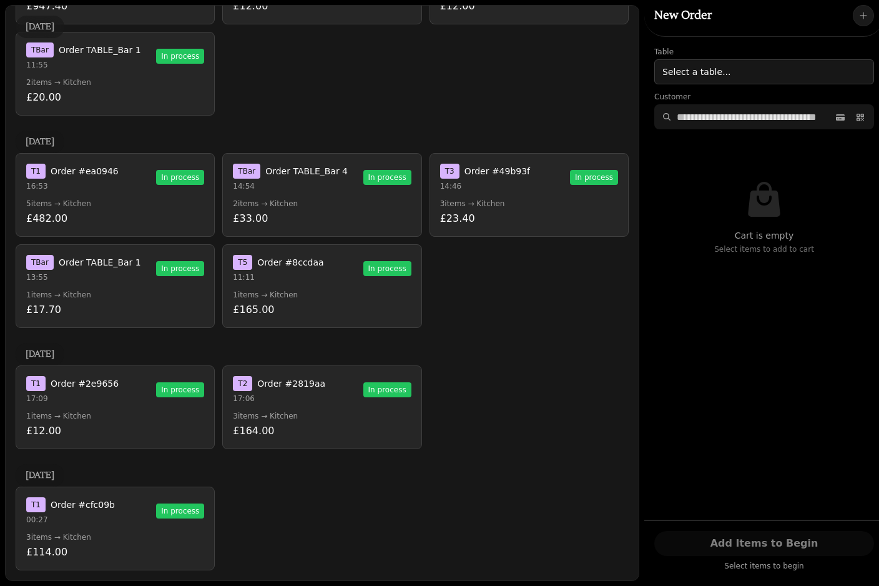
scroll to position [2314, 0]
click at [320, 285] on button "T 5 Order #8ccdaa 11:11 In process 1 items → Kitchen £165.00" at bounding box center [321, 286] width 199 height 84
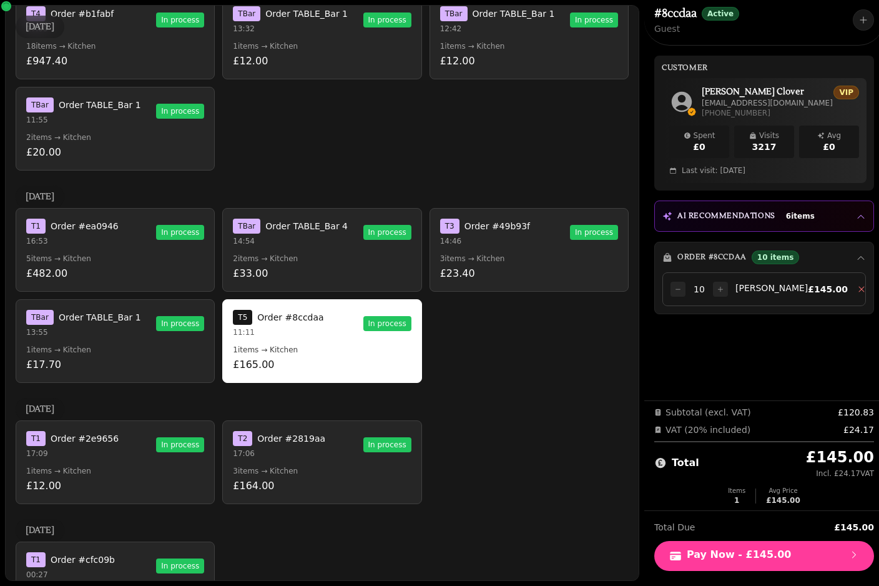
click at [156, 335] on div "T Bar Order TABLE_Bar 1 13:55 In process" at bounding box center [115, 323] width 178 height 27
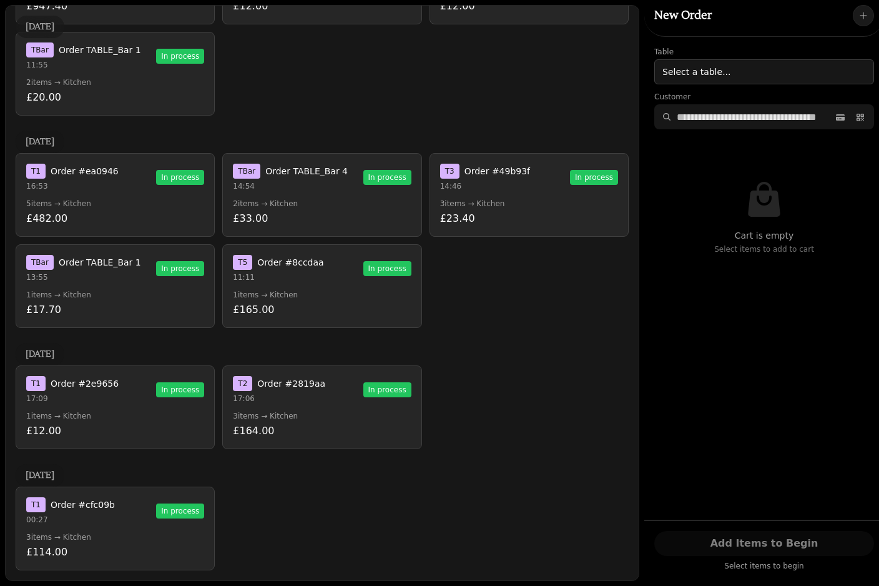
scroll to position [2314, 0]
click at [126, 281] on p "13:55" at bounding box center [83, 277] width 115 height 10
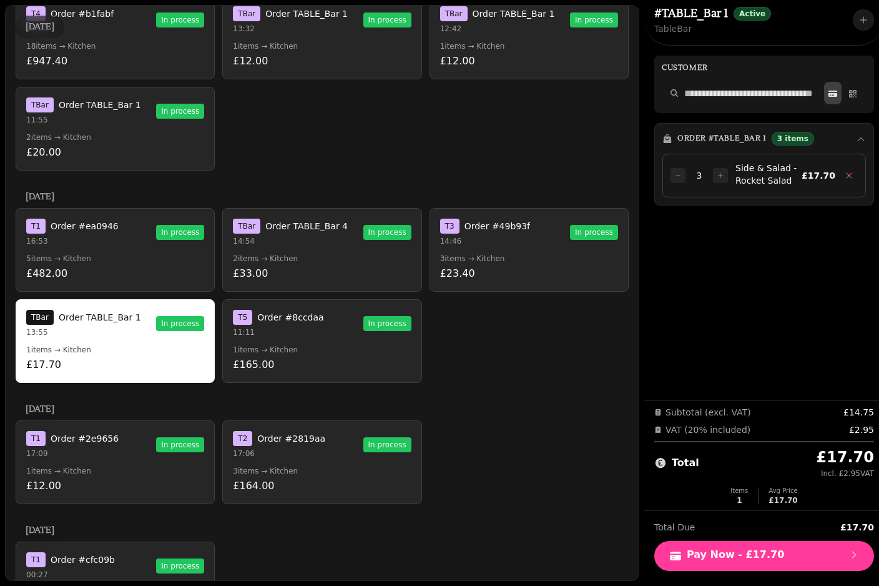
click at [827, 93] on button at bounding box center [832, 93] width 17 height 22
select select "**********"
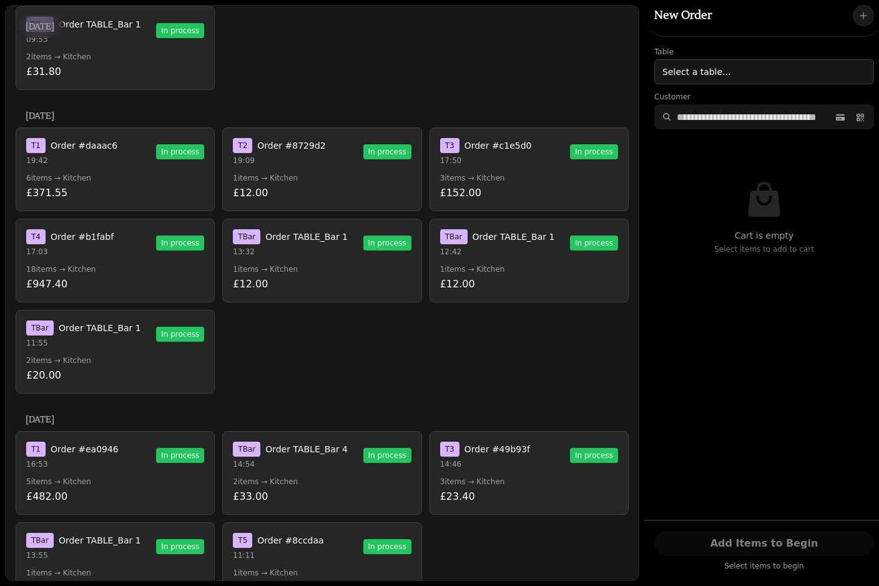
scroll to position [2035, 0]
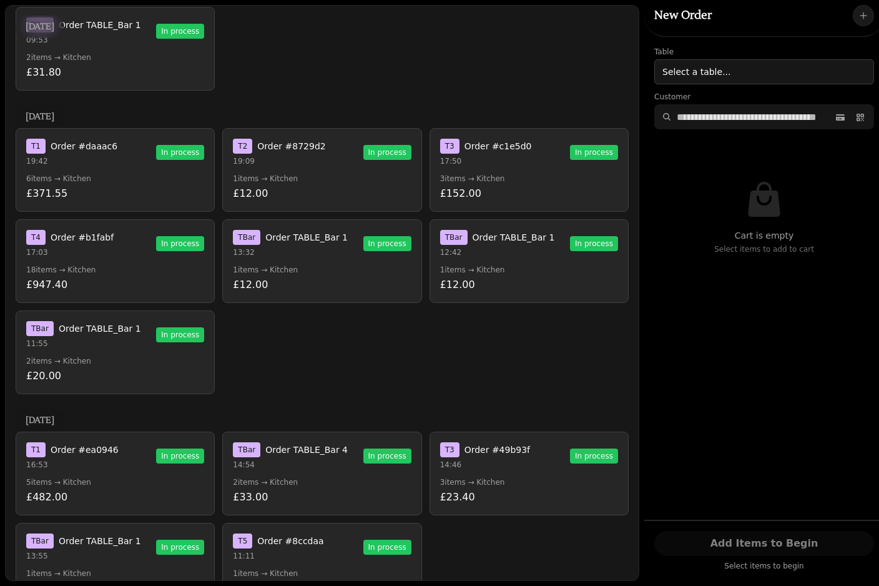
click at [325, 168] on button "T 2 Order #8729d2 19:09 In process 1 items → Kitchen £12.00" at bounding box center [321, 170] width 199 height 84
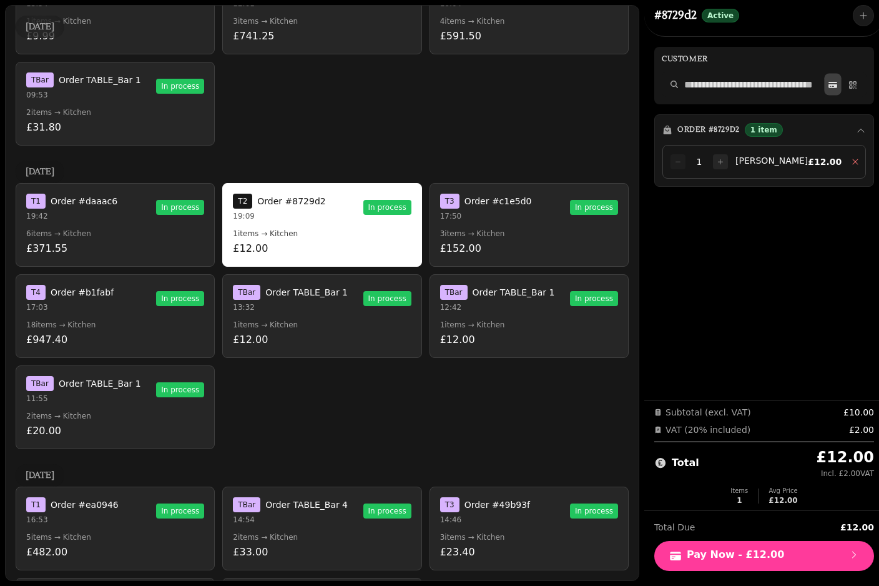
click at [828, 87] on button at bounding box center [832, 84] width 17 height 22
select select "**********"
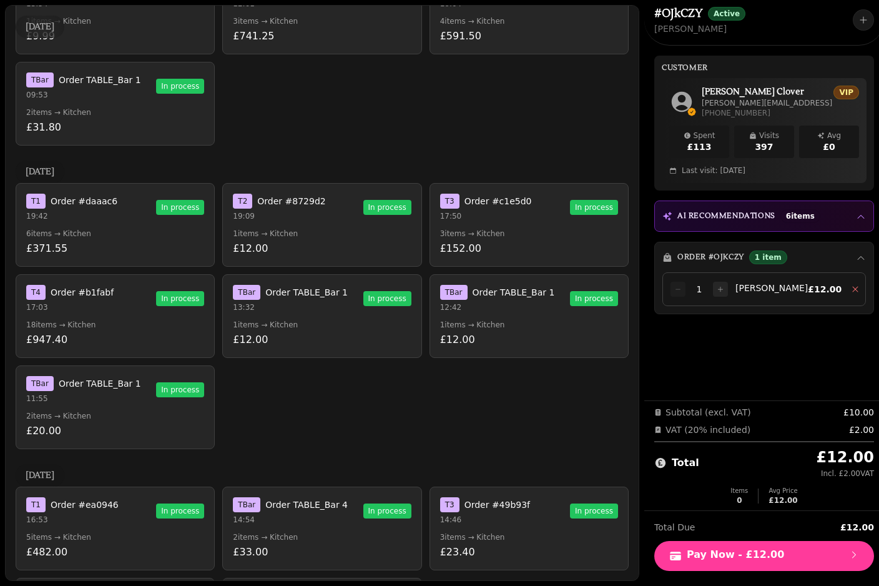
click at [757, 212] on h3 "AI Recommendations" at bounding box center [727, 216] width 98 height 10
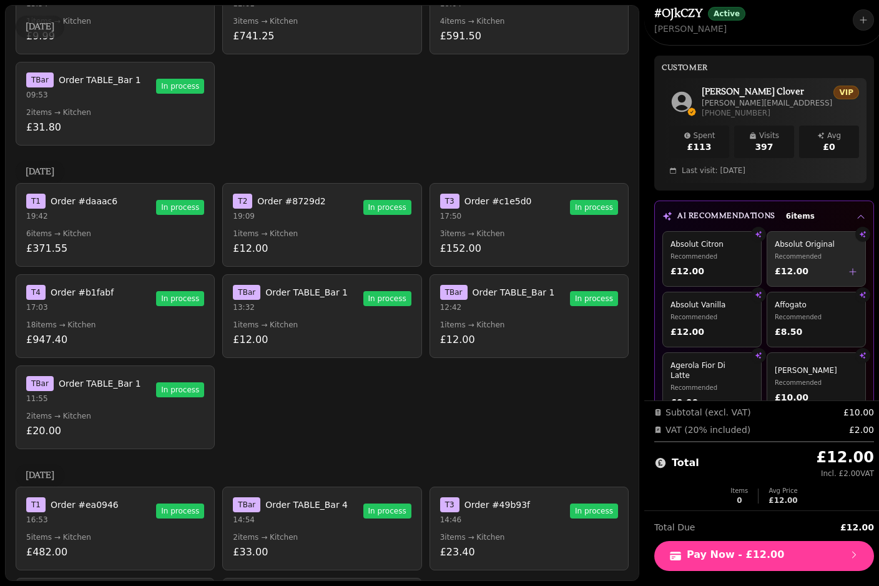
click at [790, 231] on button "Absolut Original Recommended £12.00" at bounding box center [816, 259] width 99 height 56
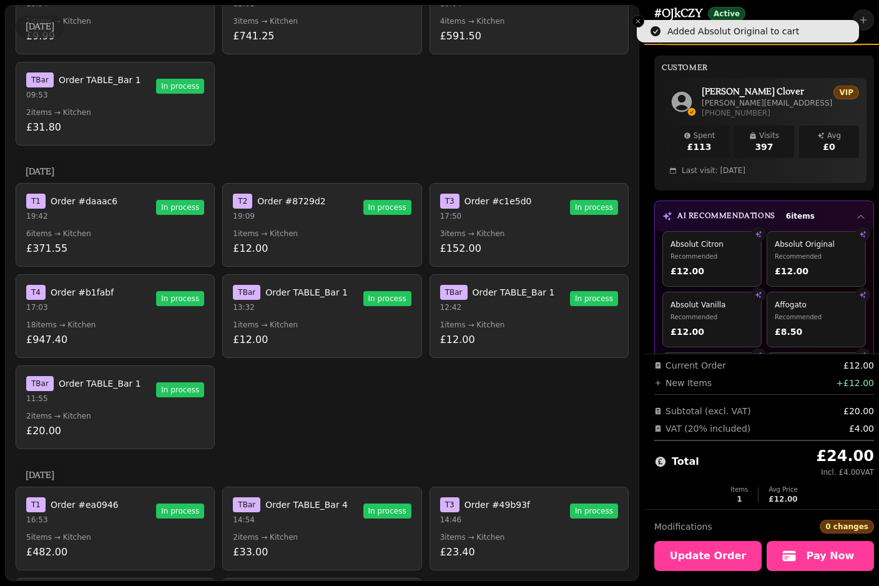
click at [821, 209] on button "AI Recommendations 6 items" at bounding box center [764, 216] width 219 height 30
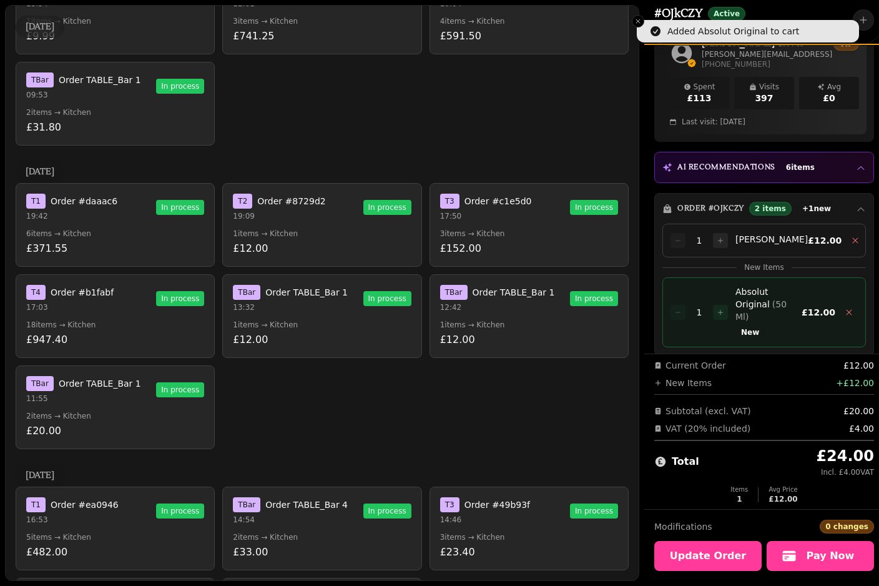
scroll to position [48, 0]
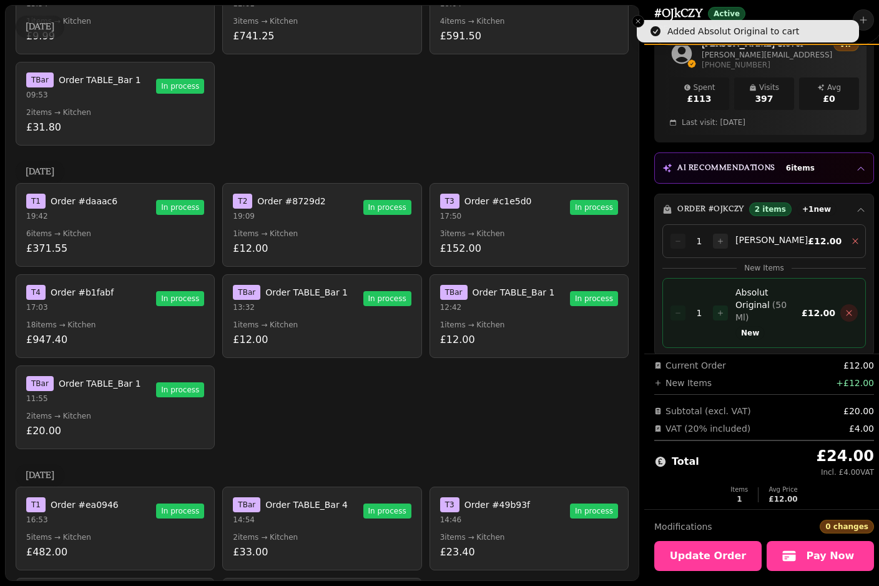
click at [858, 307] on button "button" at bounding box center [849, 312] width 17 height 17
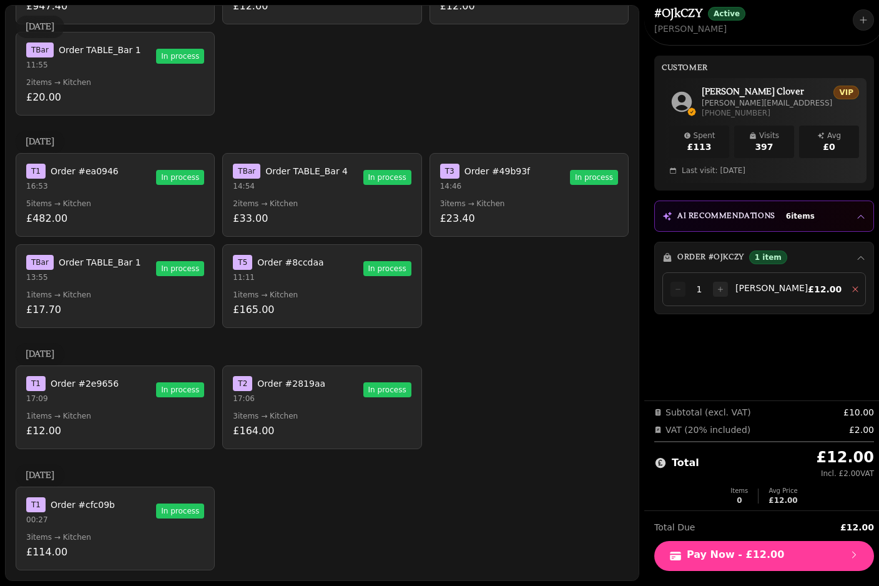
scroll to position [2369, 0]
click at [109, 521] on p "00:27" at bounding box center [70, 520] width 89 height 10
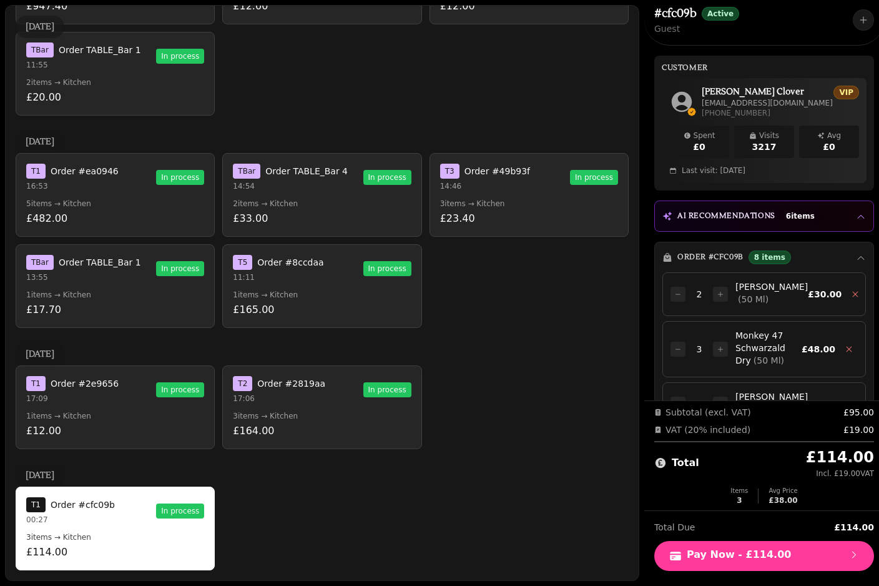
click at [134, 190] on div "T 1 Order #ea0946 16:53 In process" at bounding box center [115, 177] width 178 height 27
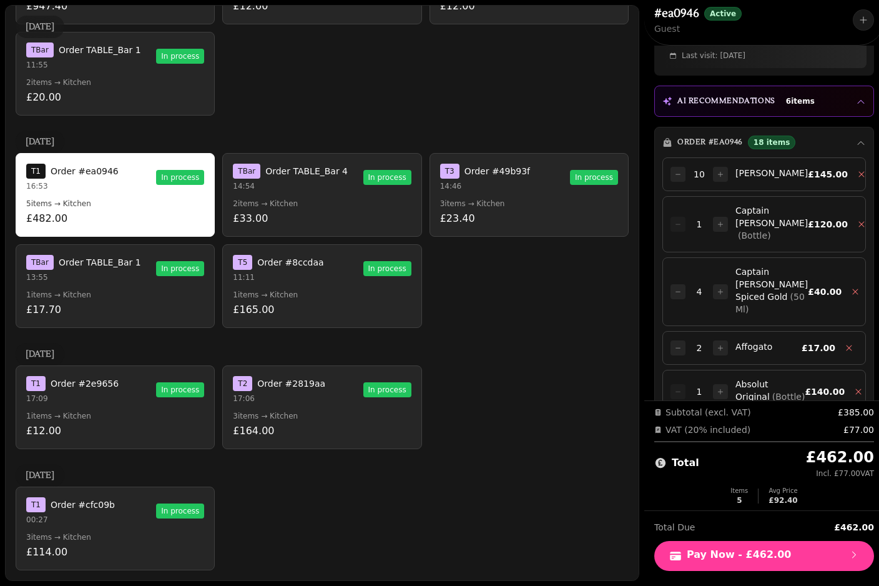
scroll to position [114, 0]
click at [104, 210] on button "T 1 Order #ea0946 16:53 In process 8 items → Kitchen £544.85" at bounding box center [115, 195] width 199 height 84
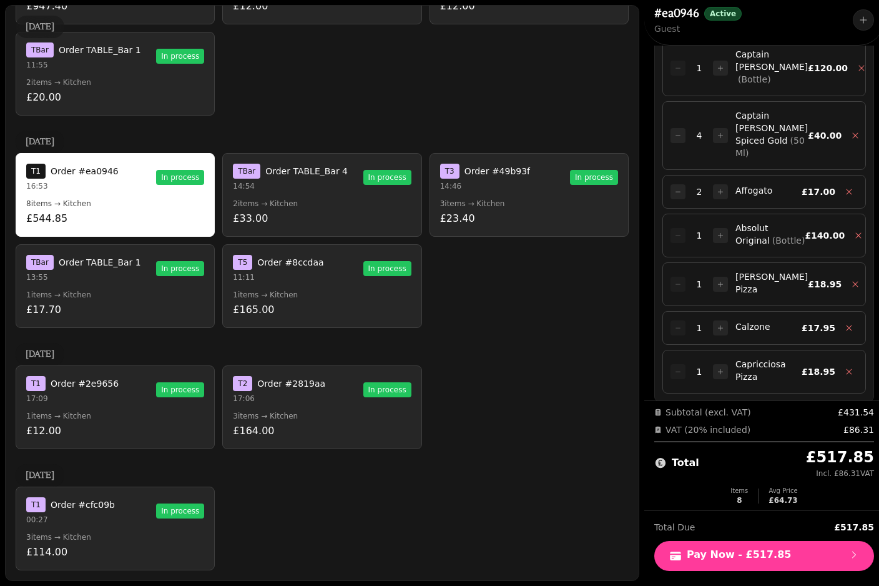
scroll to position [270, 0]
click at [517, 190] on p "14:46" at bounding box center [485, 186] width 90 height 10
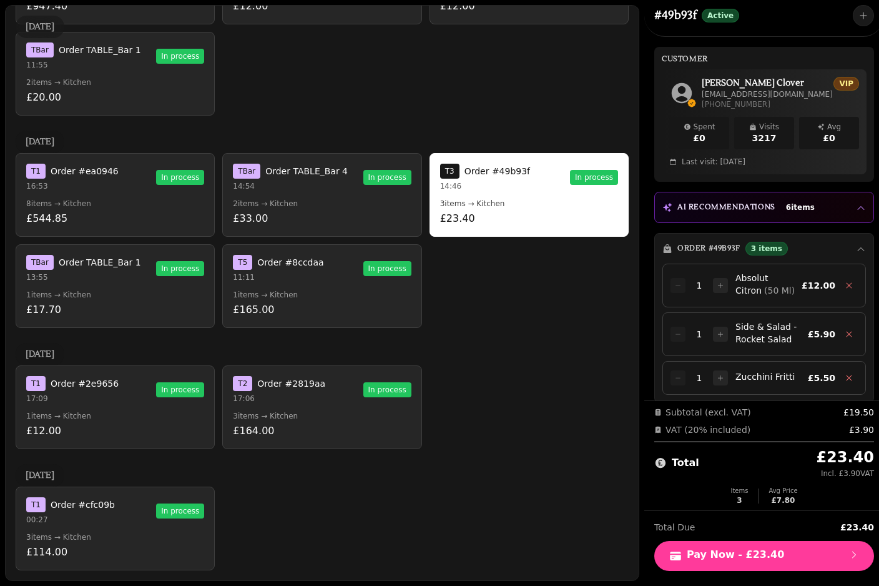
click at [146, 195] on button "T 1 Order #ea0946 16:53 In process 8 items → Kitchen £544.85" at bounding box center [115, 195] width 199 height 84
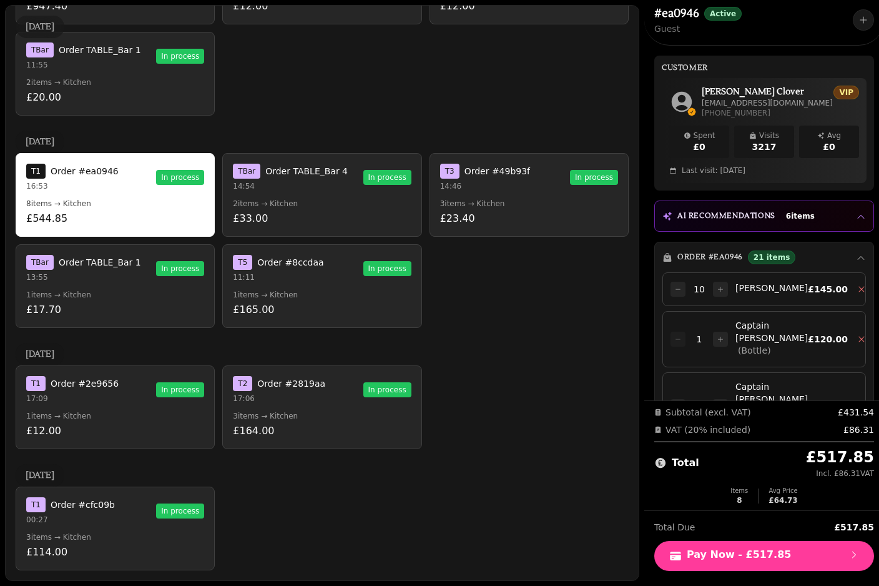
click at [344, 204] on p "2 items → Kitchen" at bounding box center [322, 204] width 178 height 10
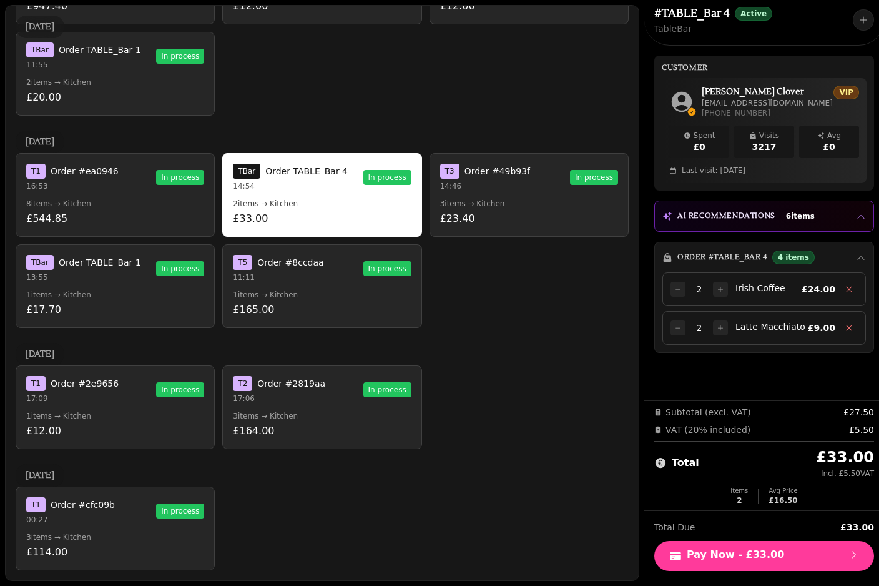
click at [116, 173] on div "T 1 Order #ea0946 16:53 In process" at bounding box center [115, 177] width 178 height 27
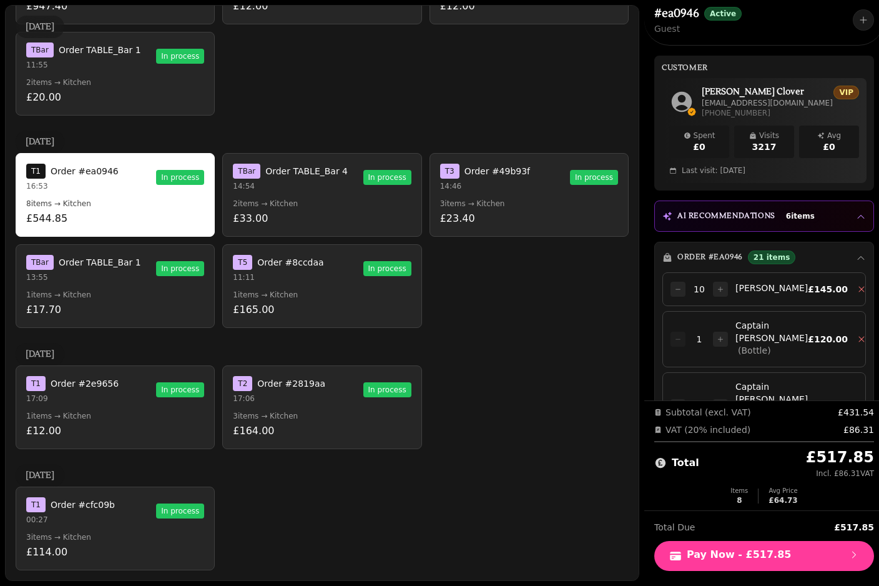
scroll to position [2369, 0]
click at [41, 289] on button "T Bar Order TABLE_Bar 1 13:55 In process 1 items → Kitchen £17.70" at bounding box center [115, 286] width 199 height 84
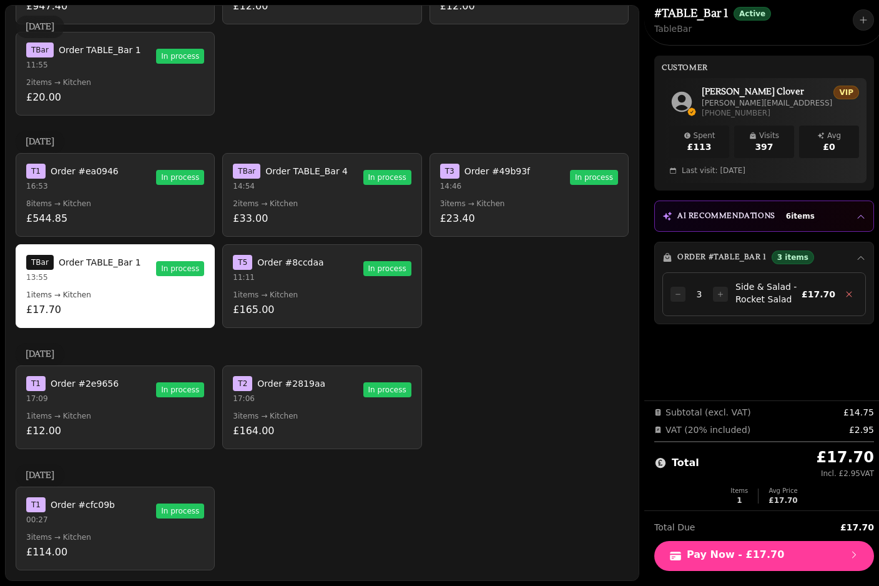
click at [83, 423] on p "£12.00" at bounding box center [115, 430] width 178 height 15
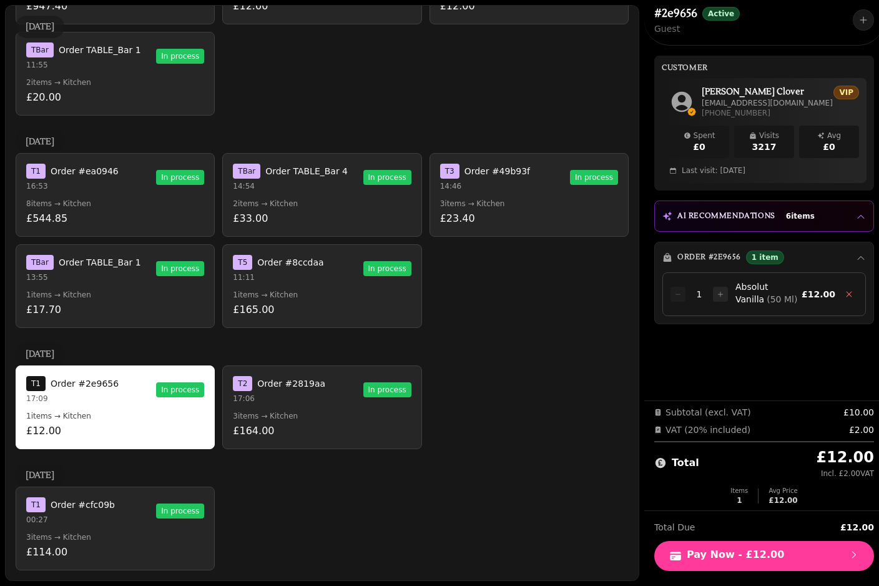
click at [51, 279] on p "13:55" at bounding box center [83, 277] width 115 height 10
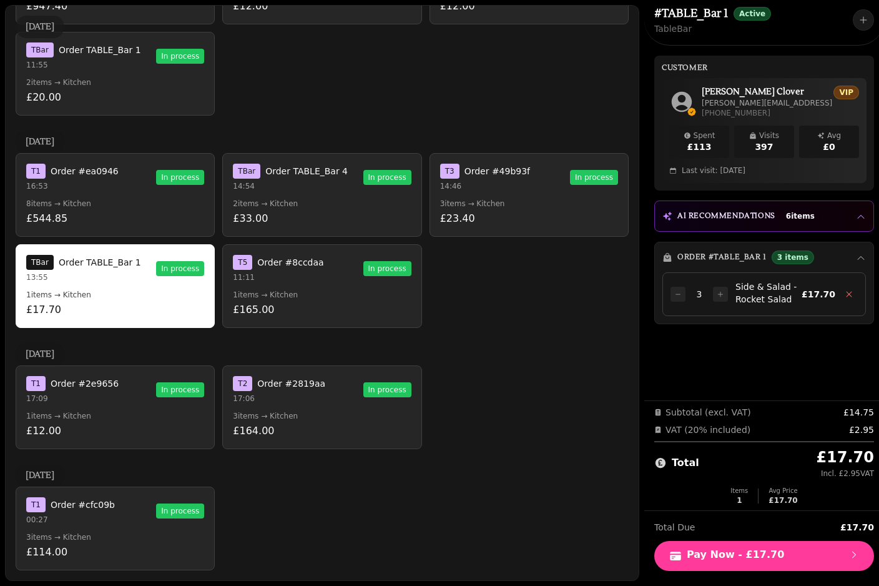
click at [108, 395] on p "17:09" at bounding box center [72, 398] width 92 height 10
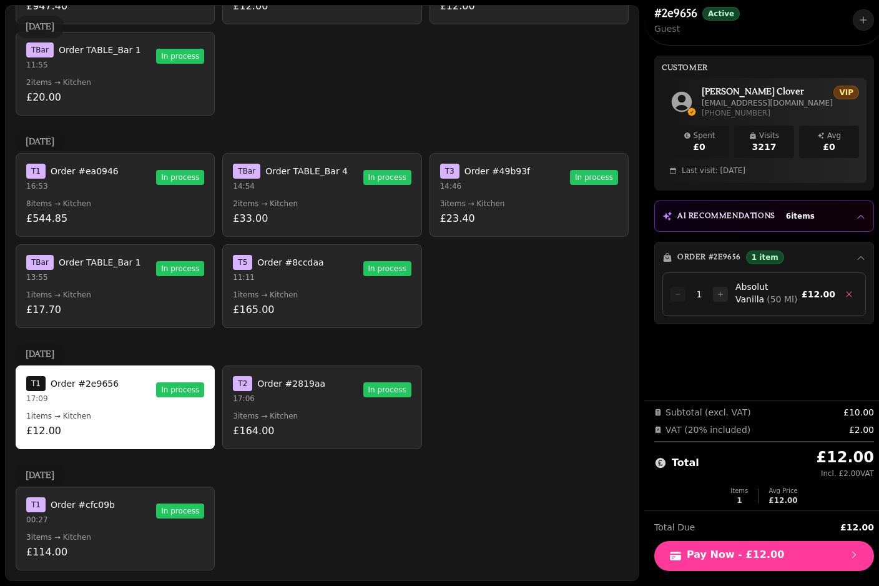
click at [284, 387] on span "Order #2819aa" at bounding box center [291, 383] width 68 height 12
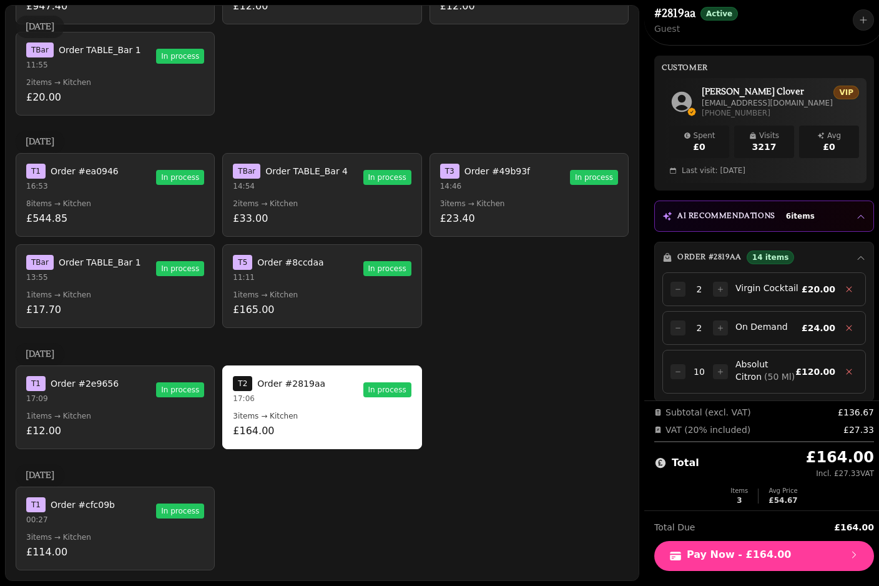
click at [305, 266] on span "Order #8ccdaa" at bounding box center [290, 262] width 66 height 12
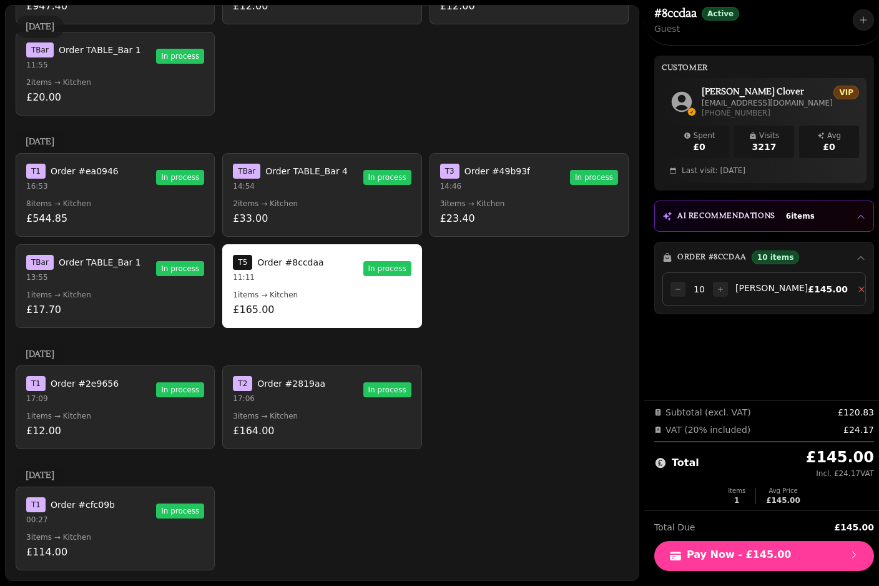
click at [283, 187] on p "14:54" at bounding box center [290, 186] width 115 height 10
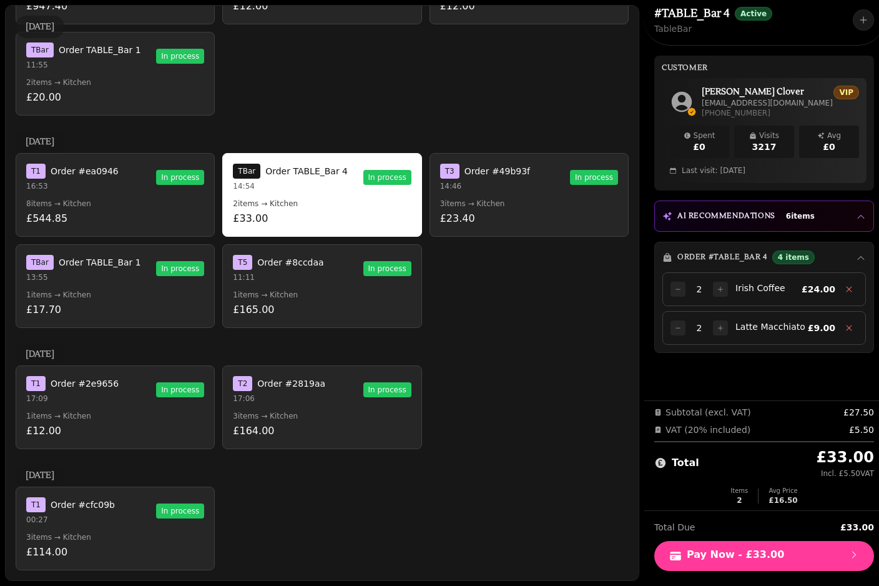
click at [130, 189] on div "T 1 Order #ea0946 16:53 In process" at bounding box center [115, 177] width 178 height 27
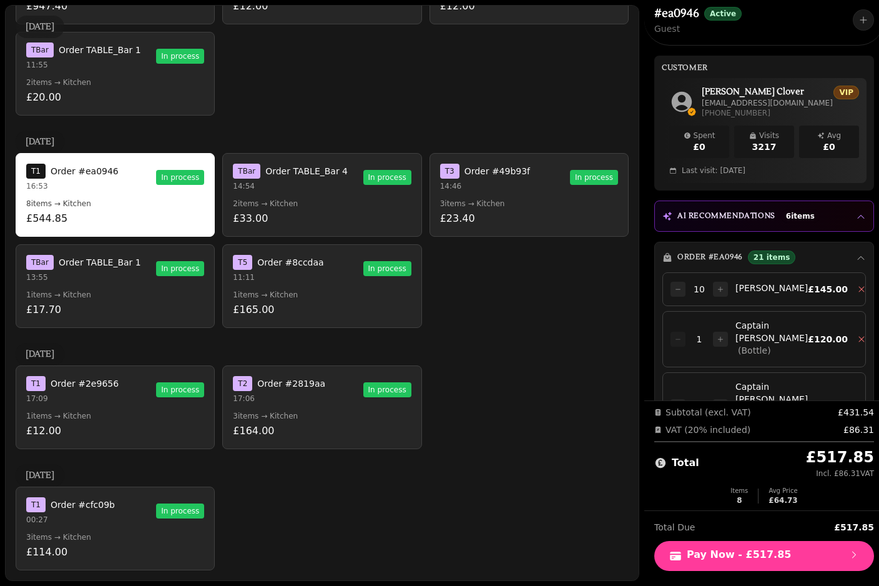
click at [313, 199] on p "2 items → Kitchen" at bounding box center [322, 204] width 178 height 10
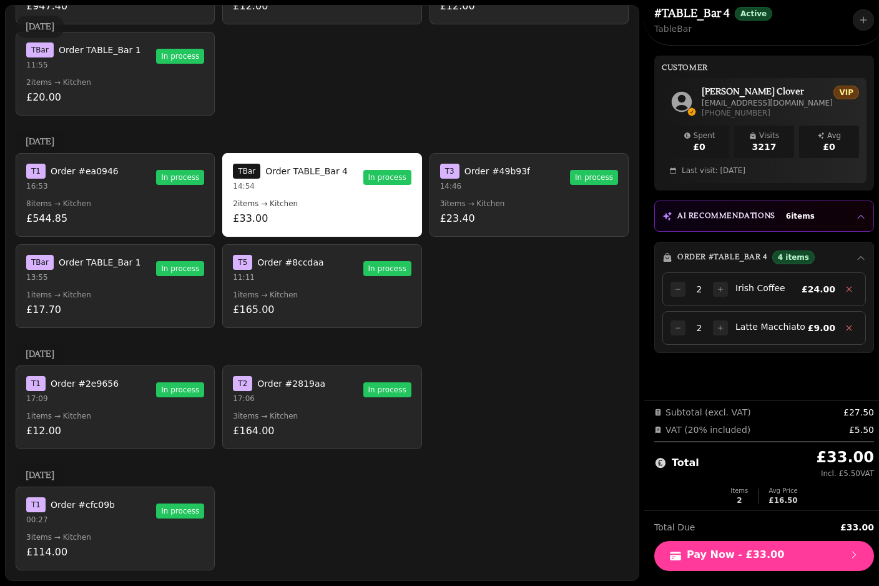
click at [506, 190] on p "14:46" at bounding box center [485, 186] width 90 height 10
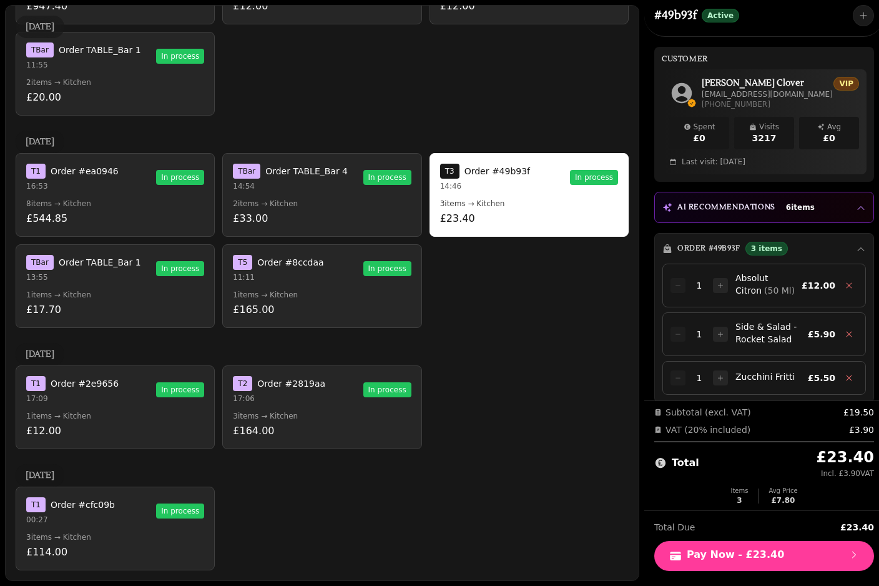
click at [324, 189] on p "14:54" at bounding box center [290, 186] width 115 height 10
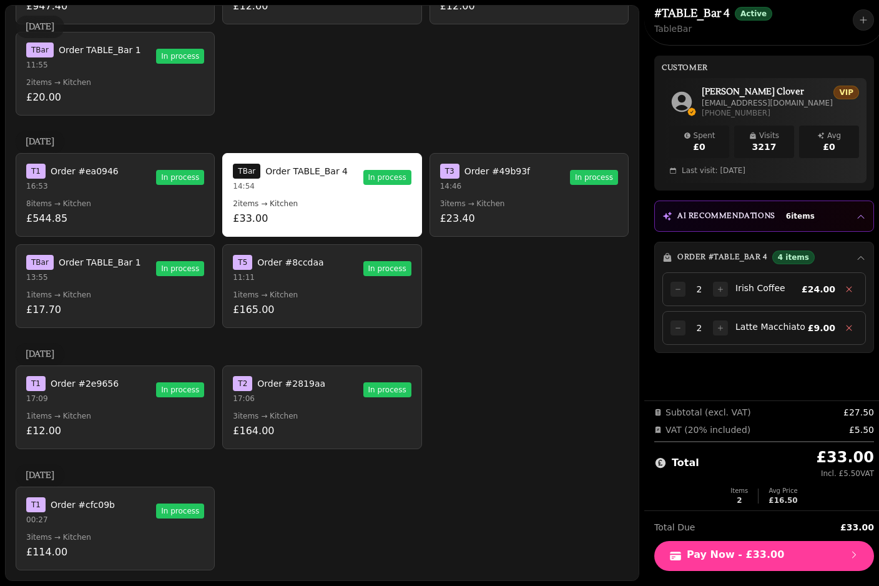
click at [171, 214] on p "£544.85" at bounding box center [115, 218] width 178 height 15
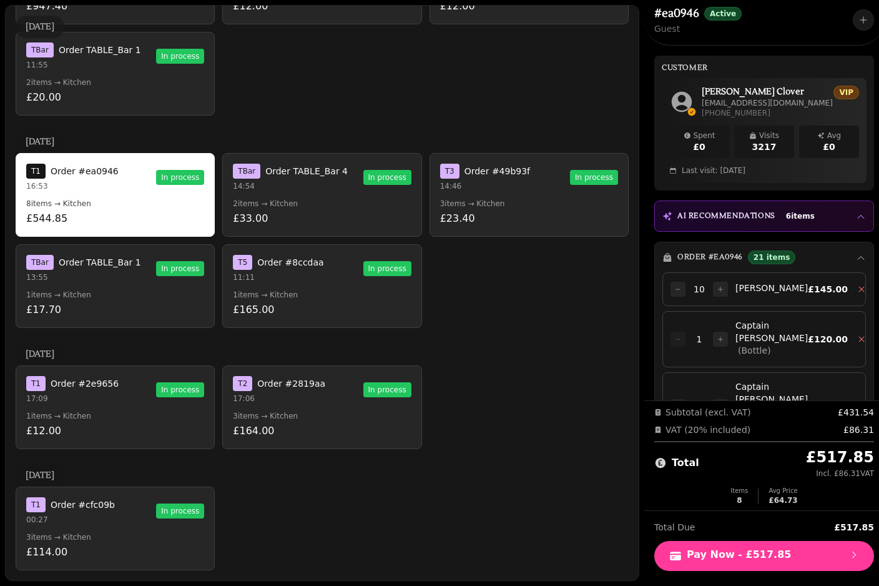
click at [714, 215] on h3 "AI Recommendations" at bounding box center [727, 216] width 98 height 10
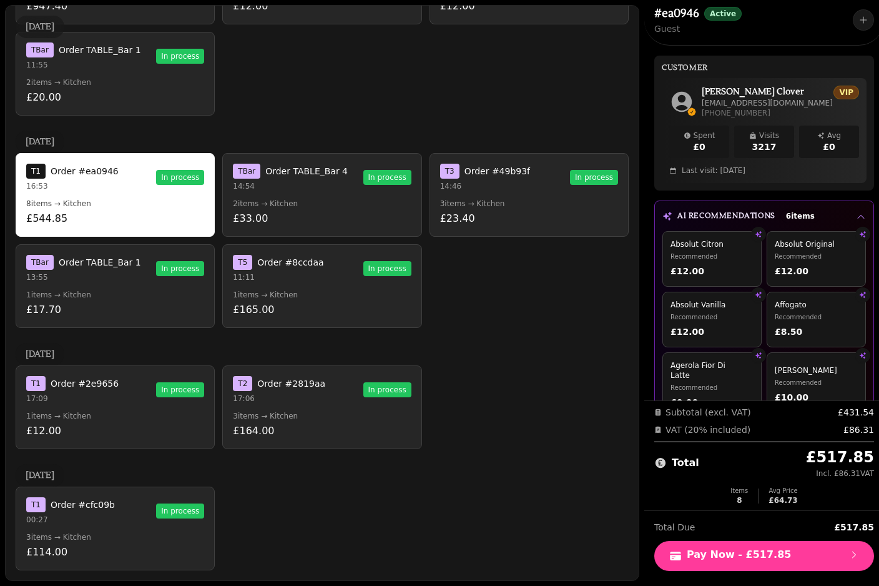
click at [316, 213] on p "£33.00" at bounding box center [322, 218] width 178 height 15
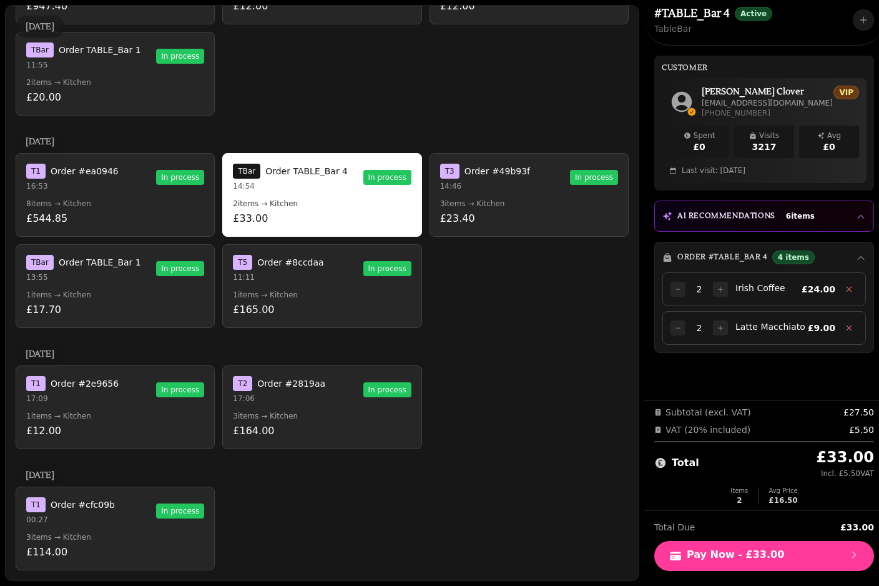
click at [126, 102] on p "£20.00" at bounding box center [115, 97] width 178 height 15
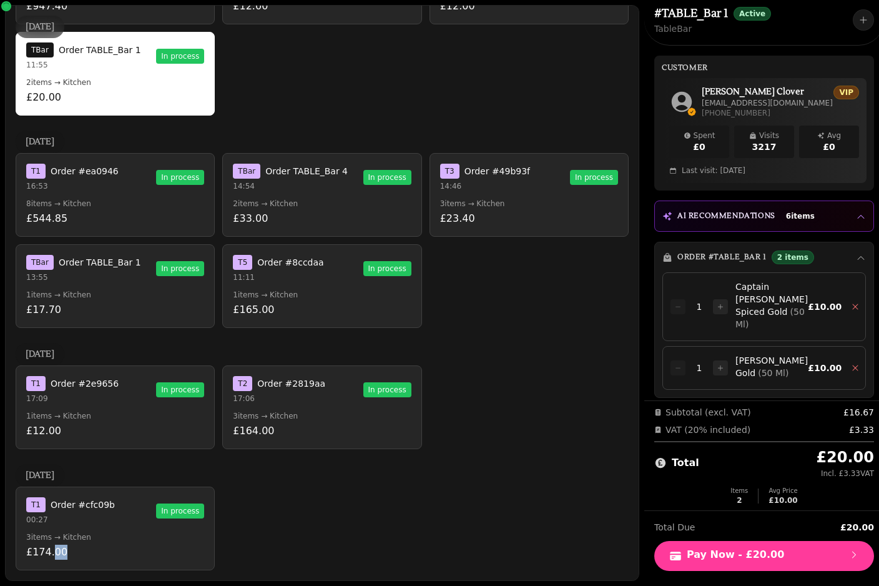
click at [67, 578] on div "Adding items to Order # TABLE_Bar 1 Select items below to add them to this orde…" at bounding box center [439, 293] width 879 height 586
click at [135, 504] on button "T 1 Order #cfc09b 00:27 In process 3 items → Kitchen £174.00" at bounding box center [115, 529] width 199 height 84
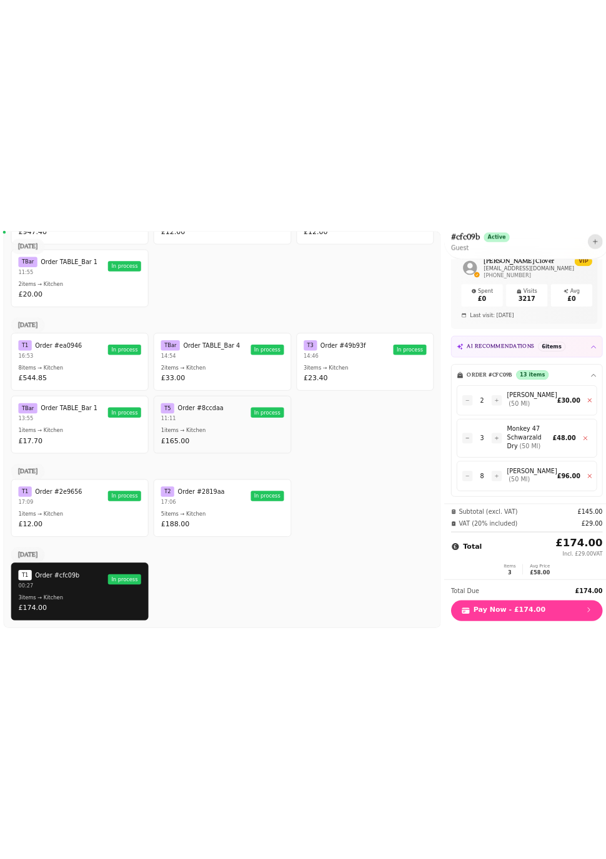
scroll to position [0, 0]
